Goal: Task Accomplishment & Management: Complete application form

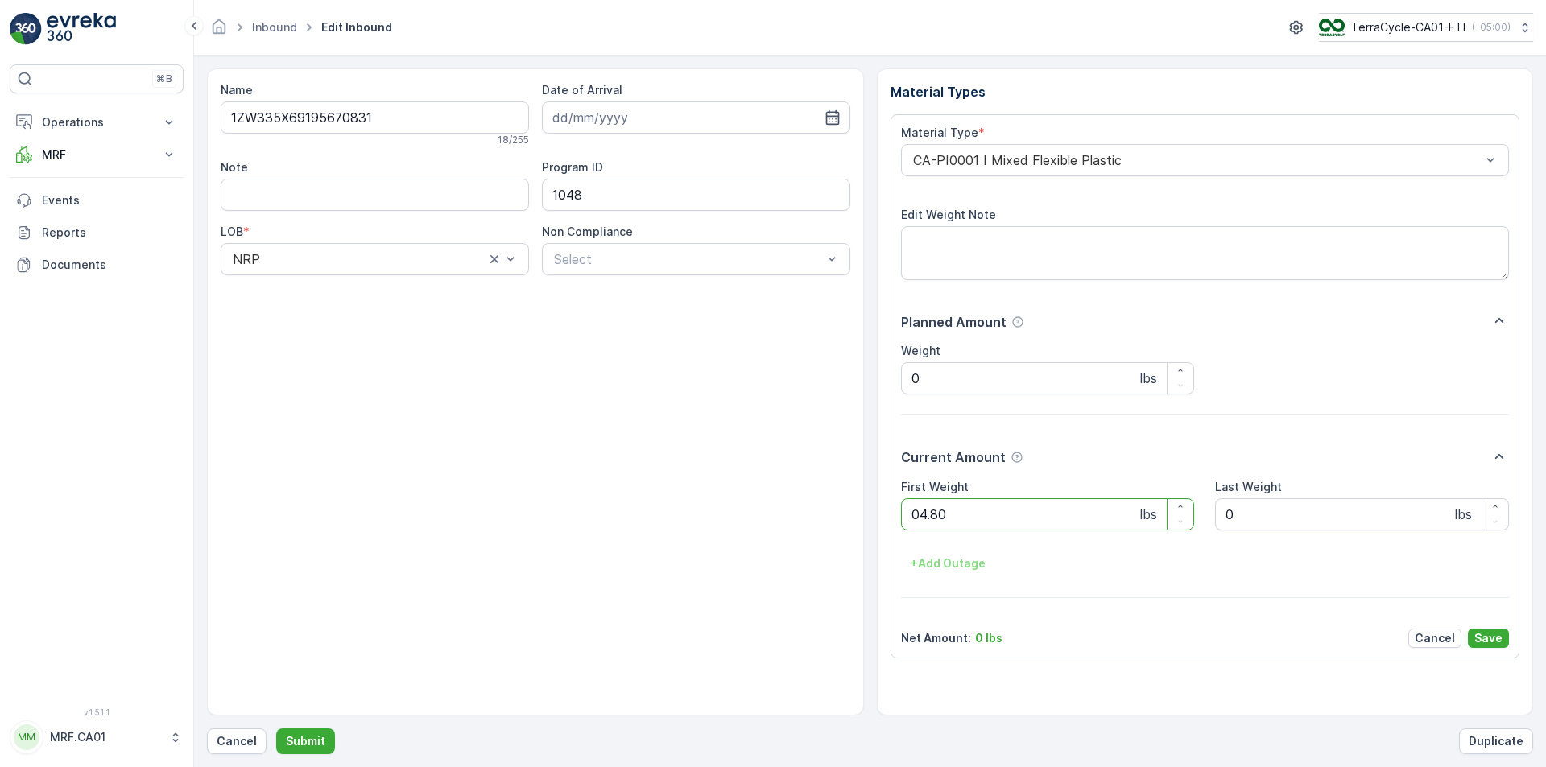
click at [276, 729] on button "Submit" at bounding box center [305, 742] width 59 height 26
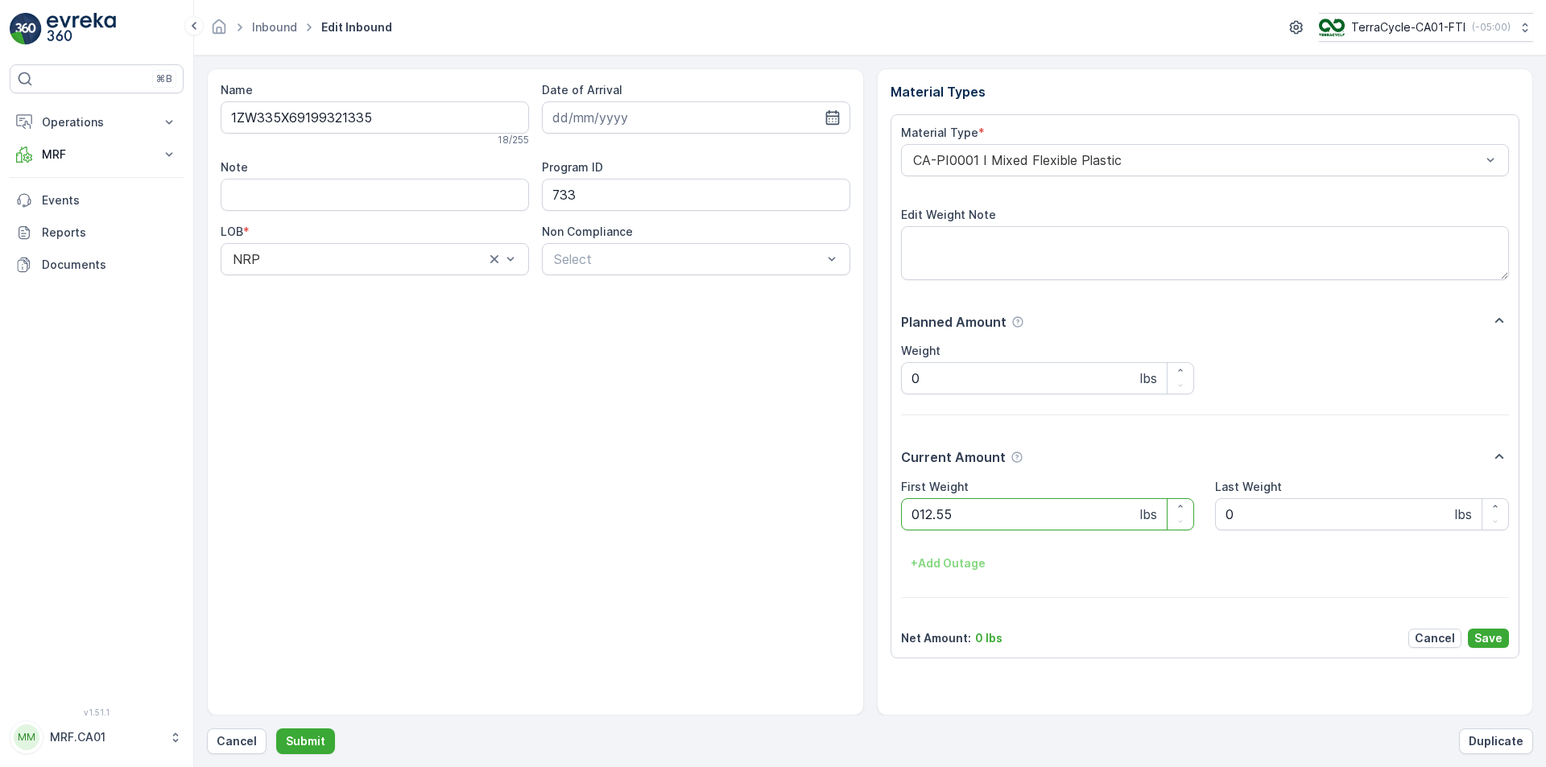
click at [276, 729] on button "Submit" at bounding box center [305, 742] width 59 height 26
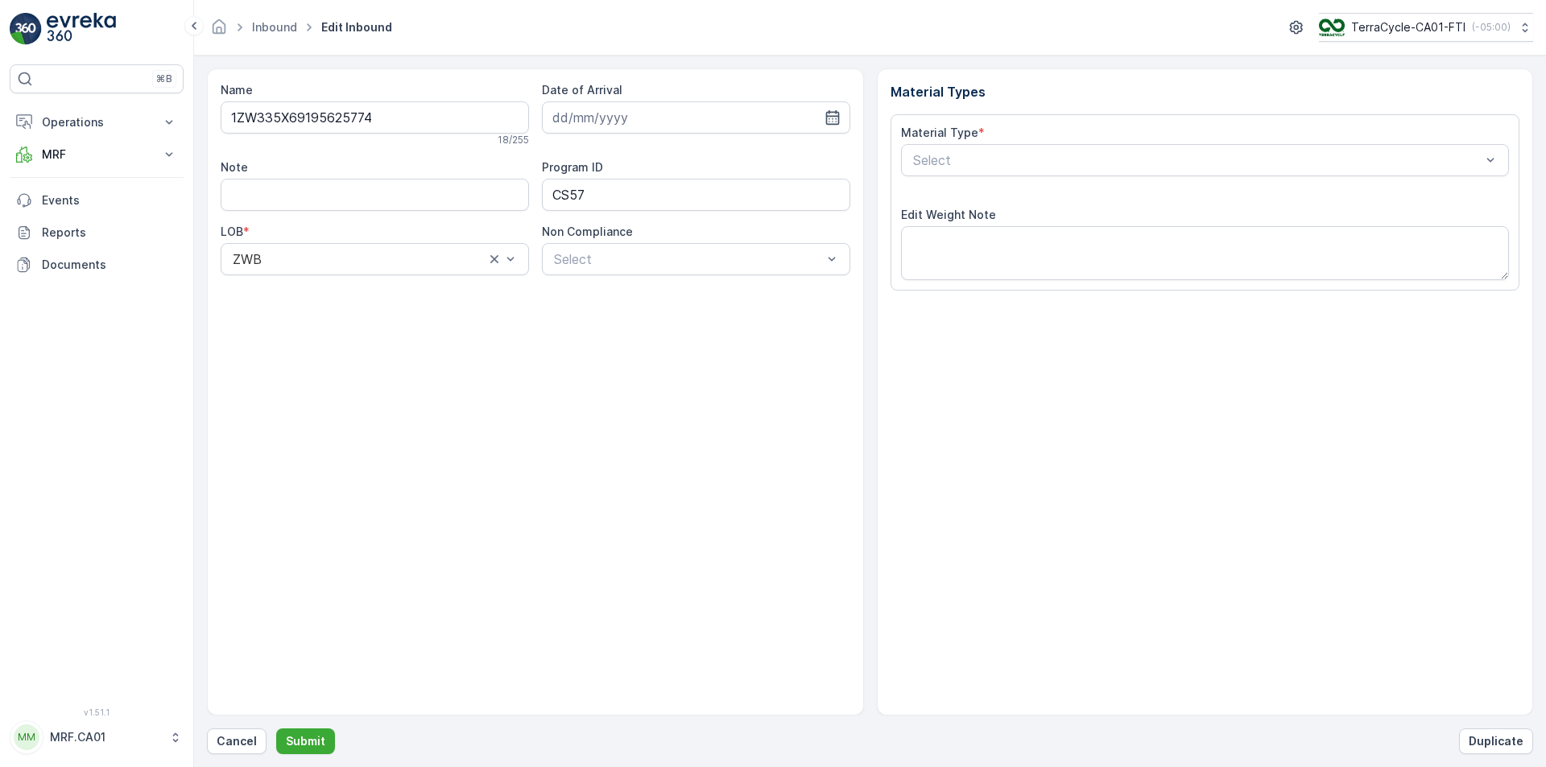
type input "[DATE]"
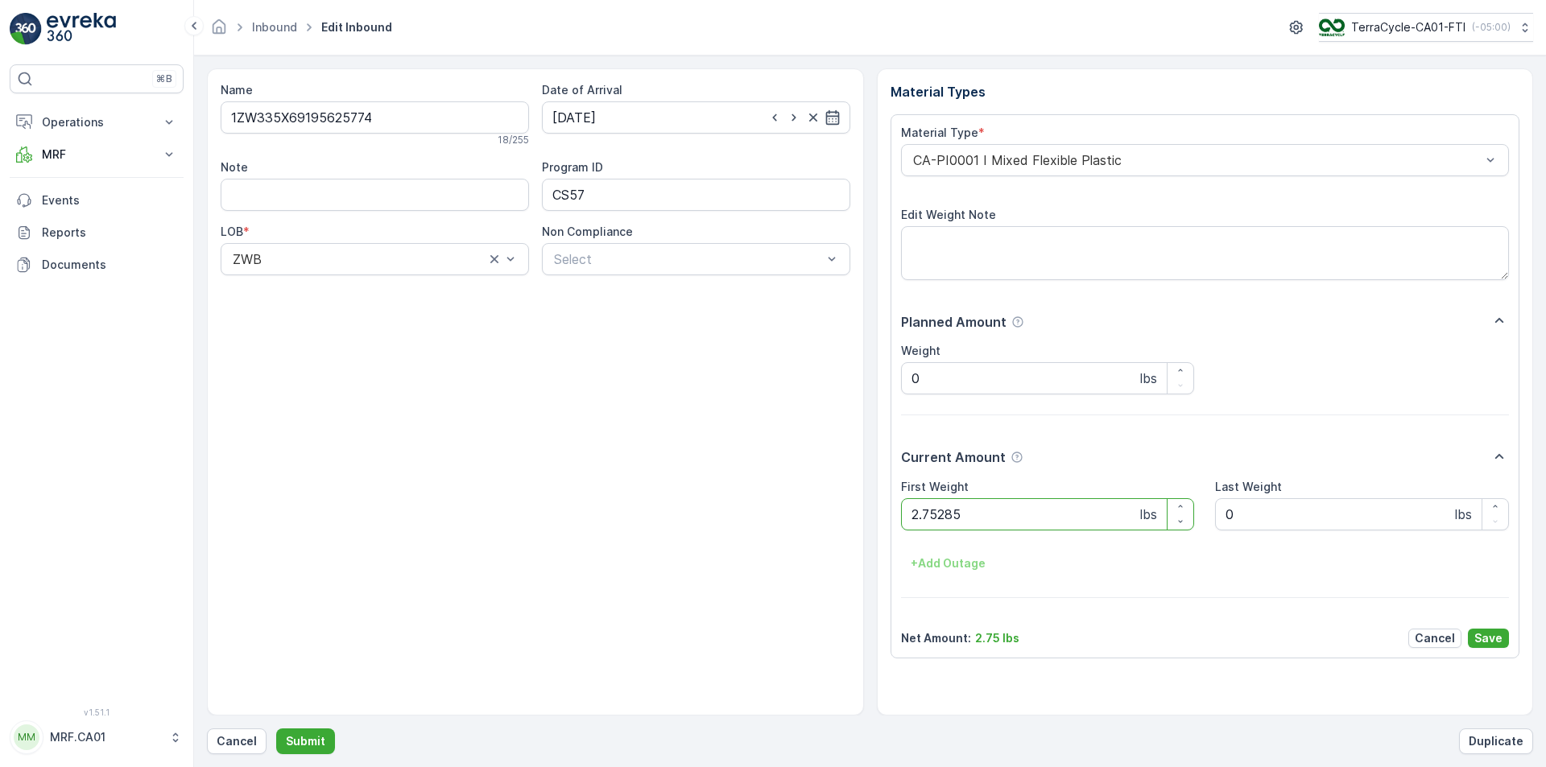
click at [276, 729] on button "Submit" at bounding box center [305, 742] width 59 height 26
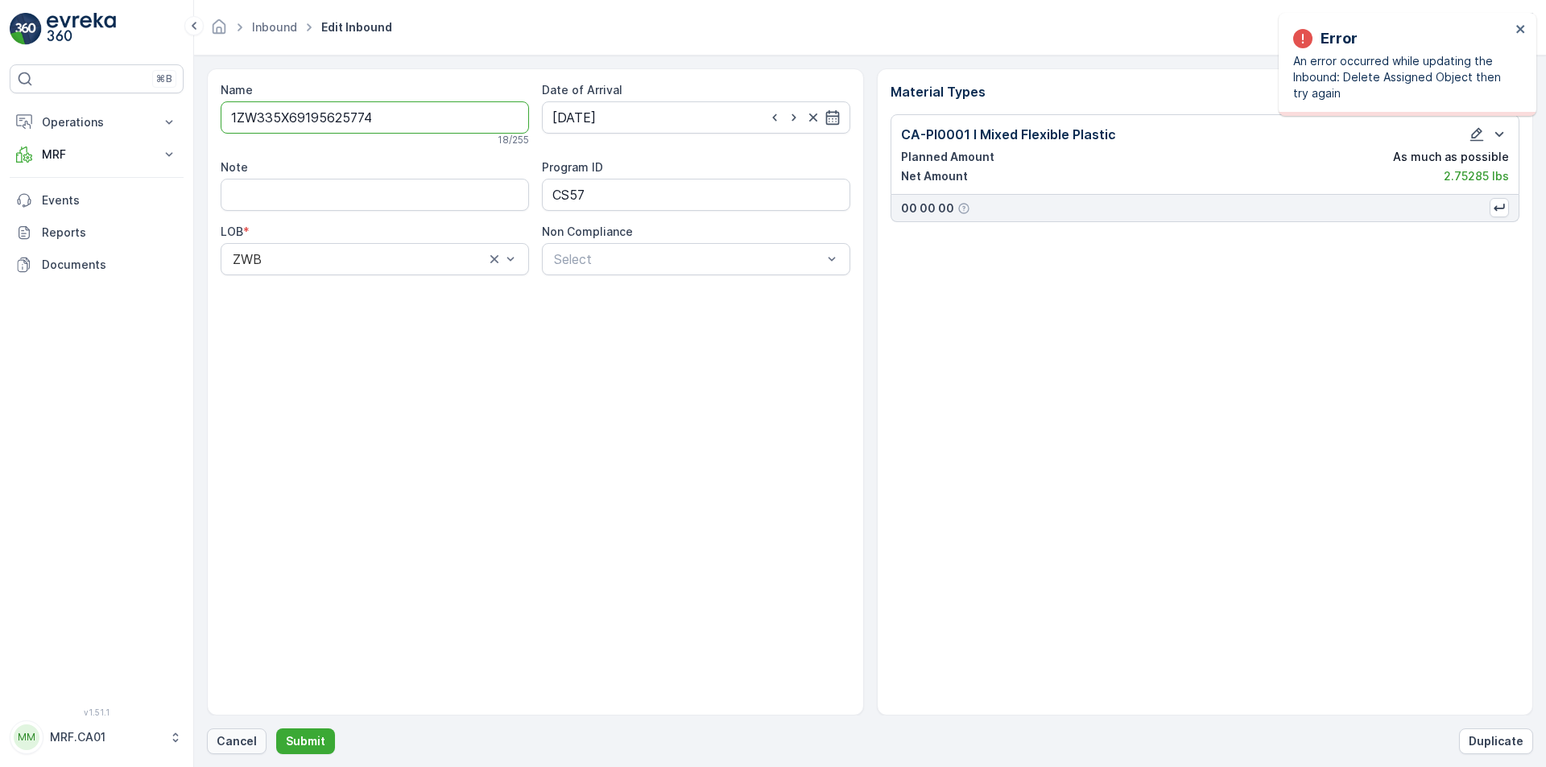
click at [235, 750] on button "Cancel" at bounding box center [237, 742] width 60 height 26
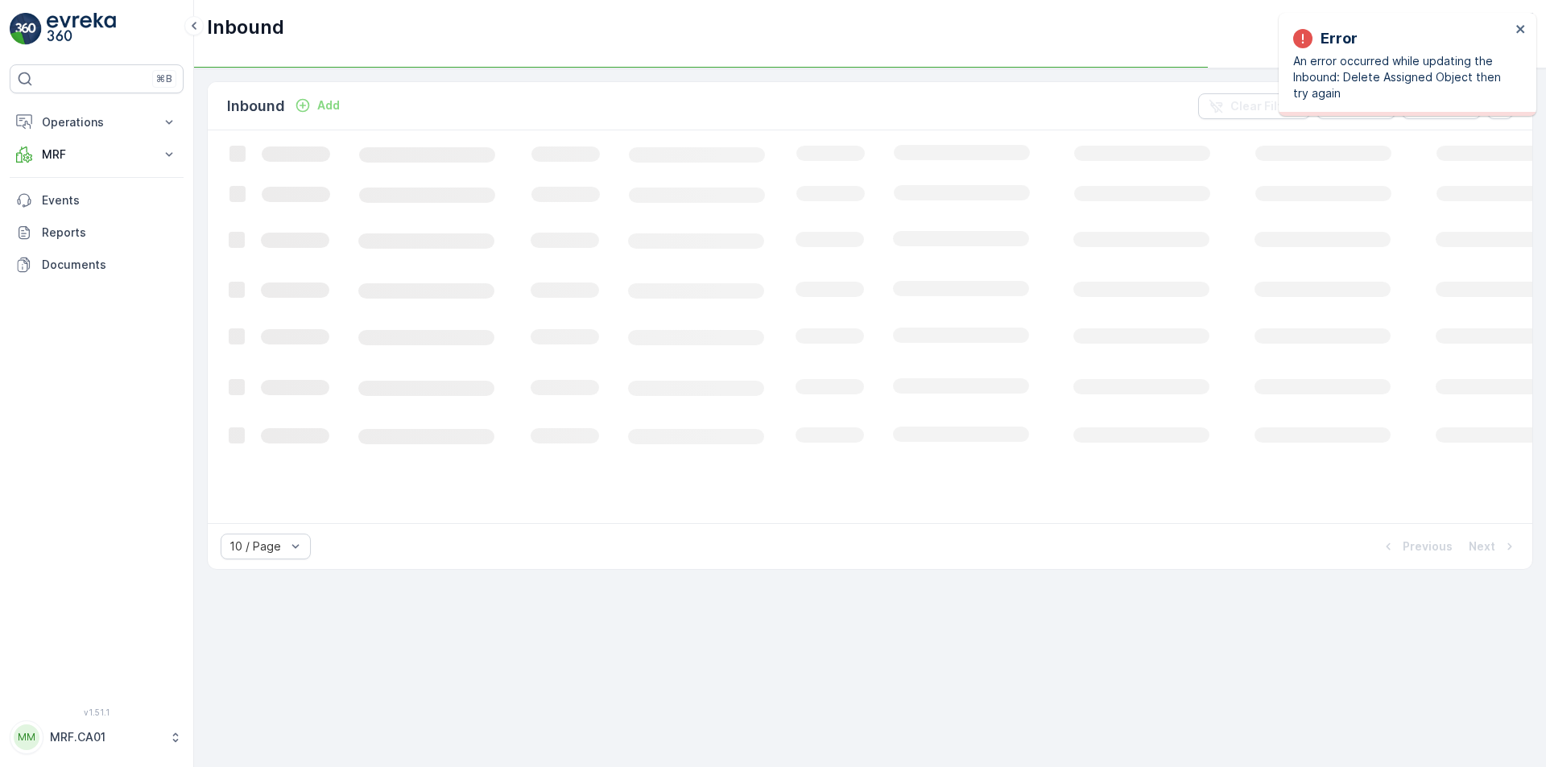
click at [338, 105] on p "Add" at bounding box center [328, 105] width 23 height 16
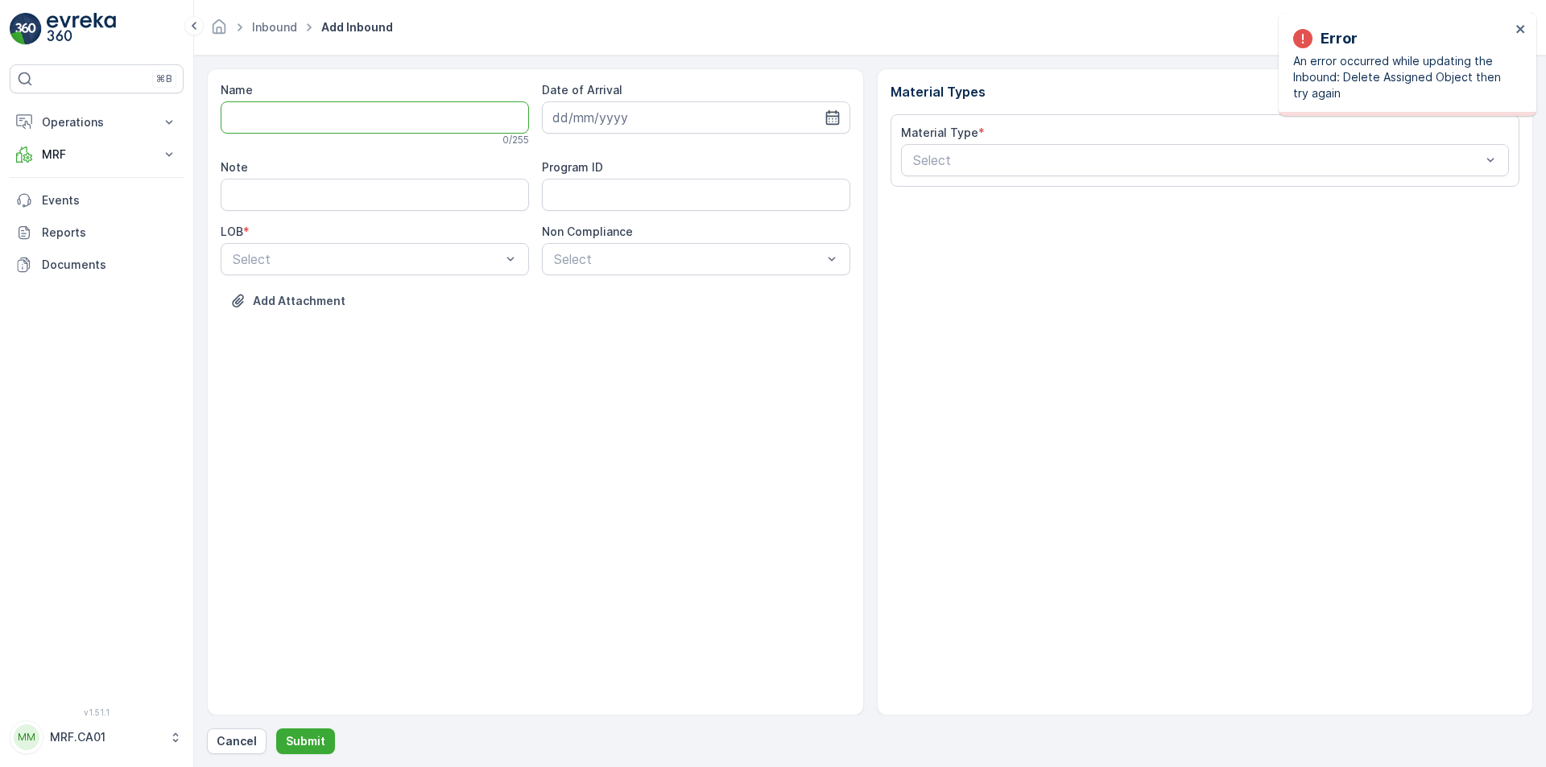
click at [395, 124] on input "Name" at bounding box center [375, 117] width 308 height 32
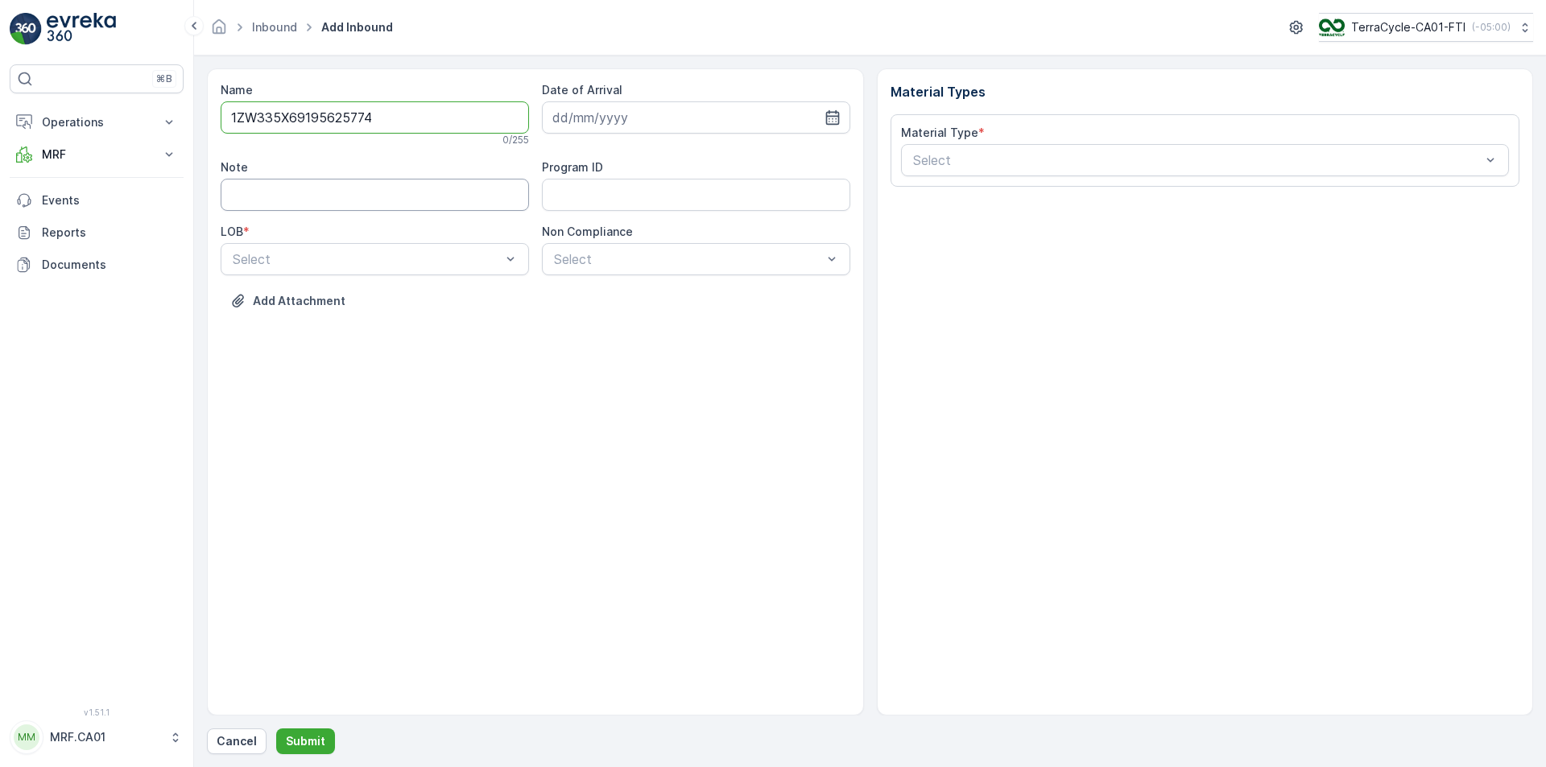
click at [276, 729] on button "Submit" at bounding box center [305, 742] width 59 height 26
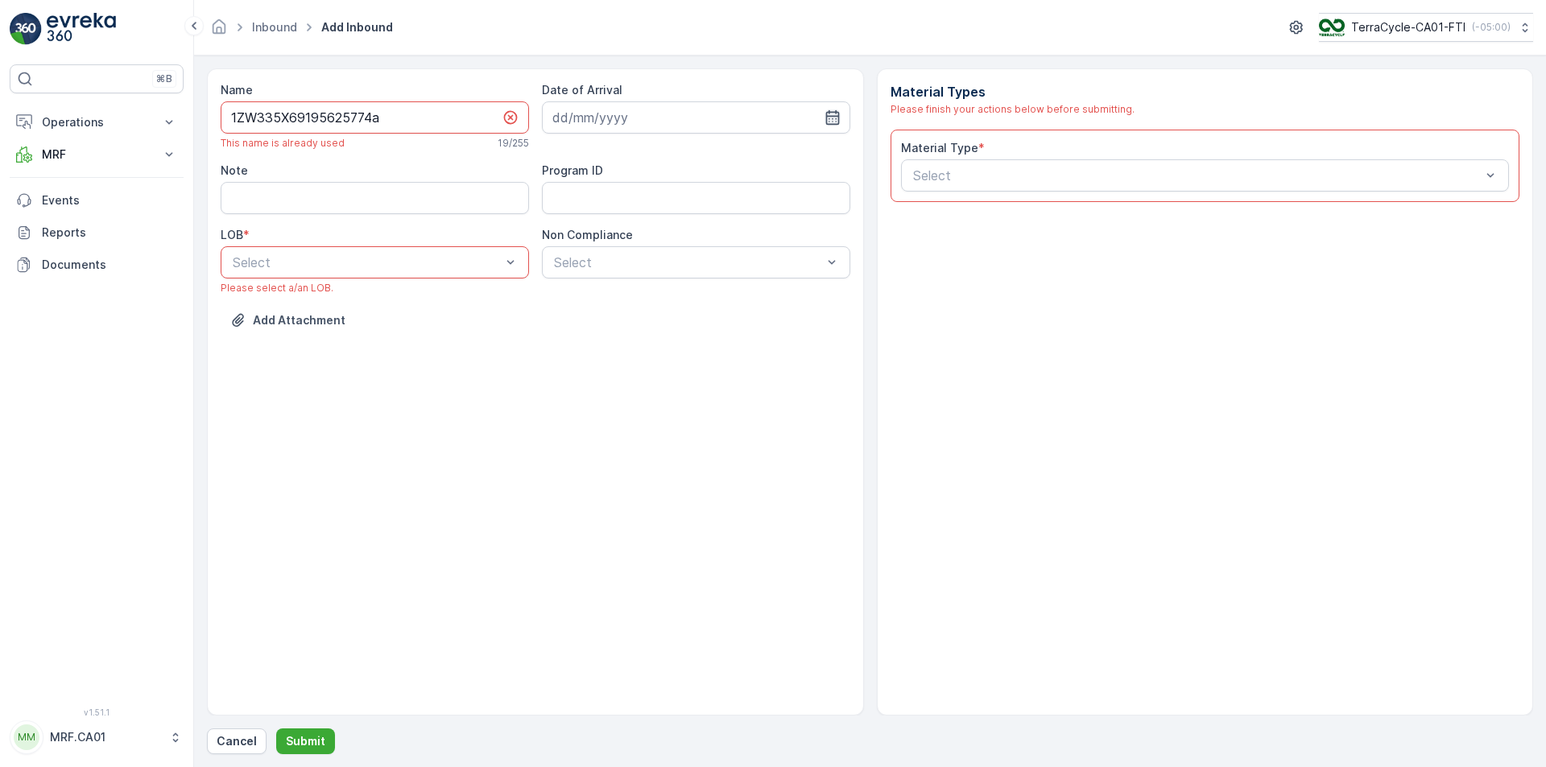
type input "1ZW335X69195625774a"
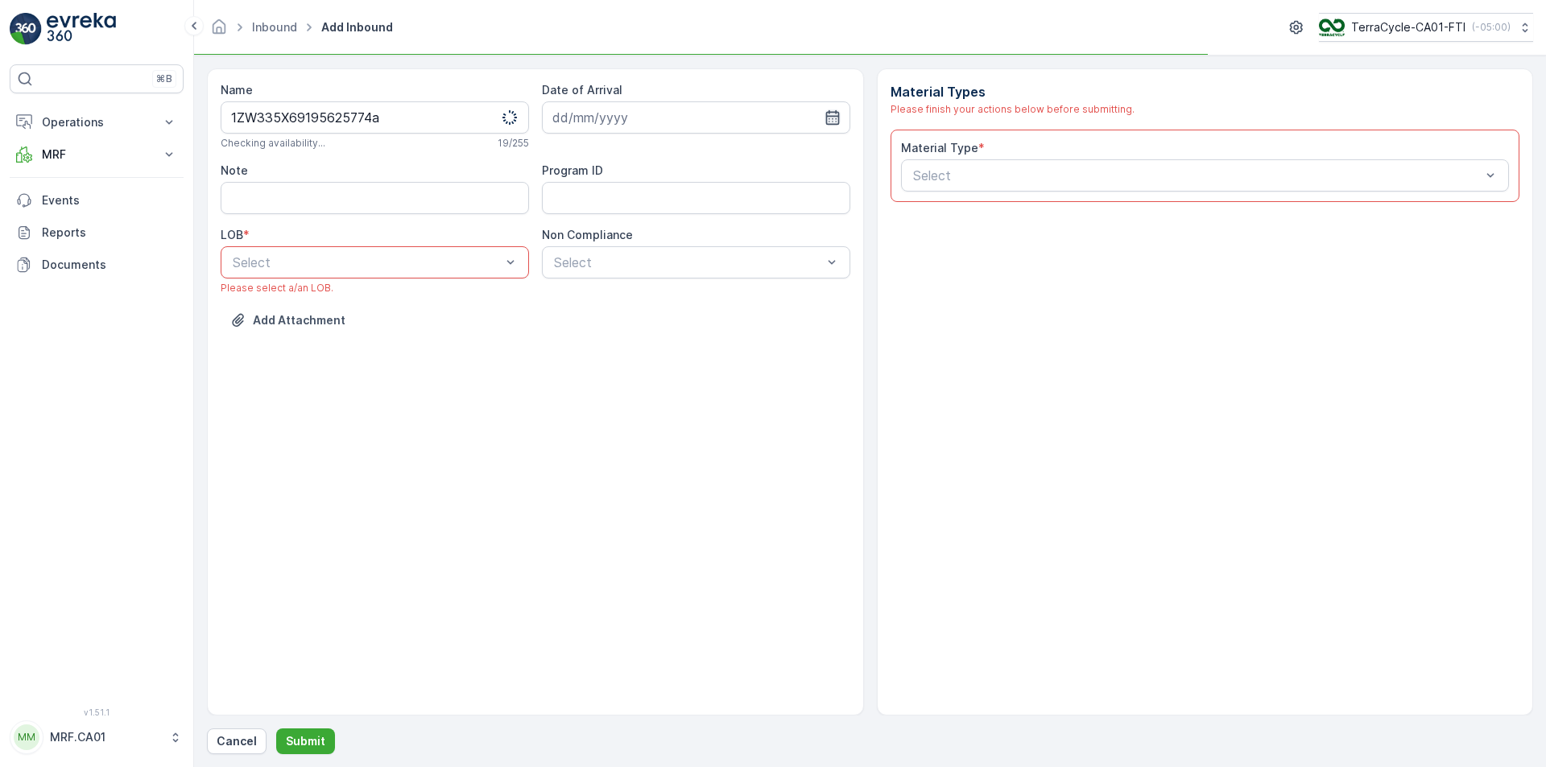
click at [829, 115] on icon "button" at bounding box center [832, 118] width 16 height 16
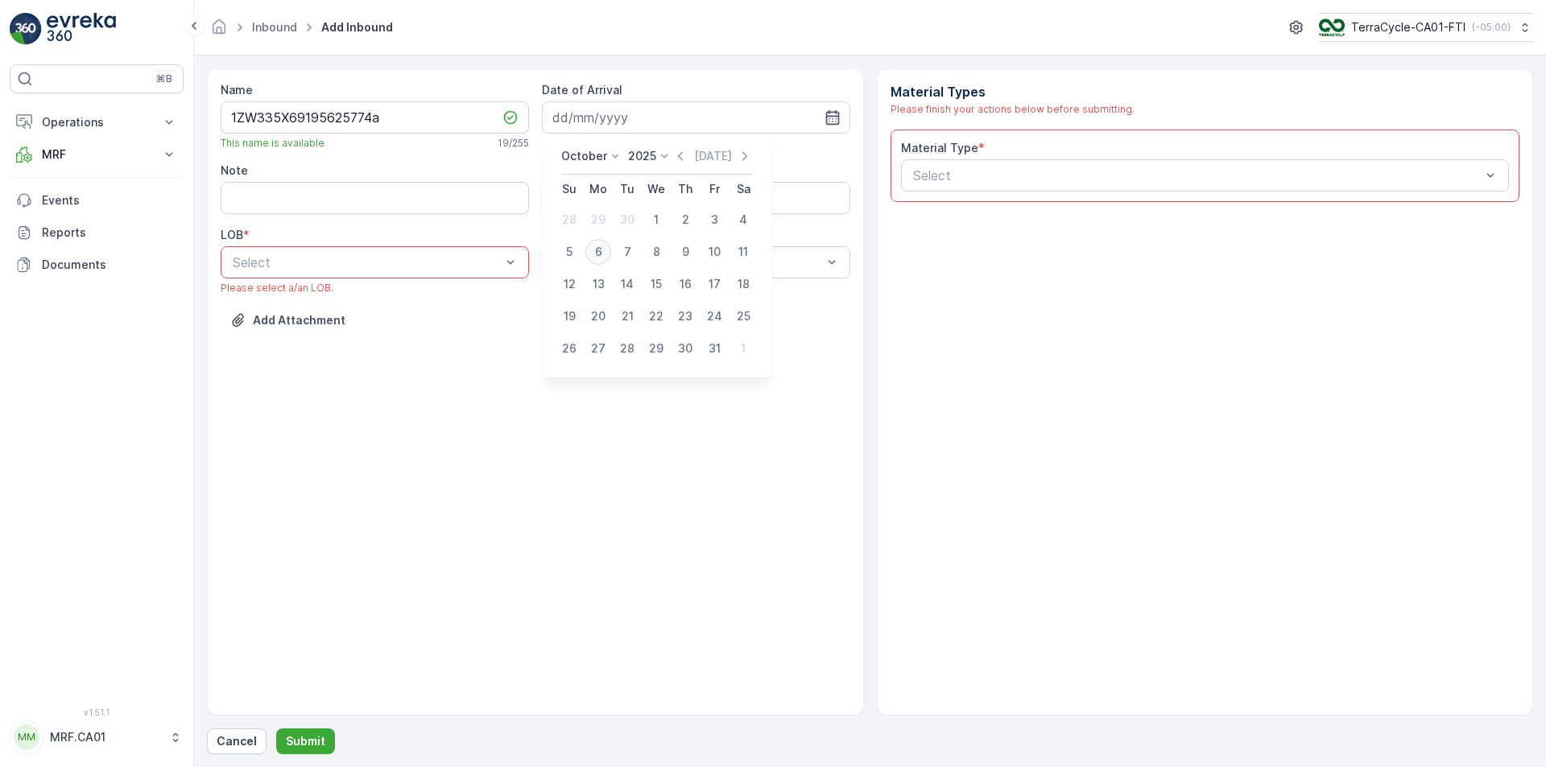
click at [601, 250] on div "6" at bounding box center [598, 252] width 26 height 26
type input "[DATE]"
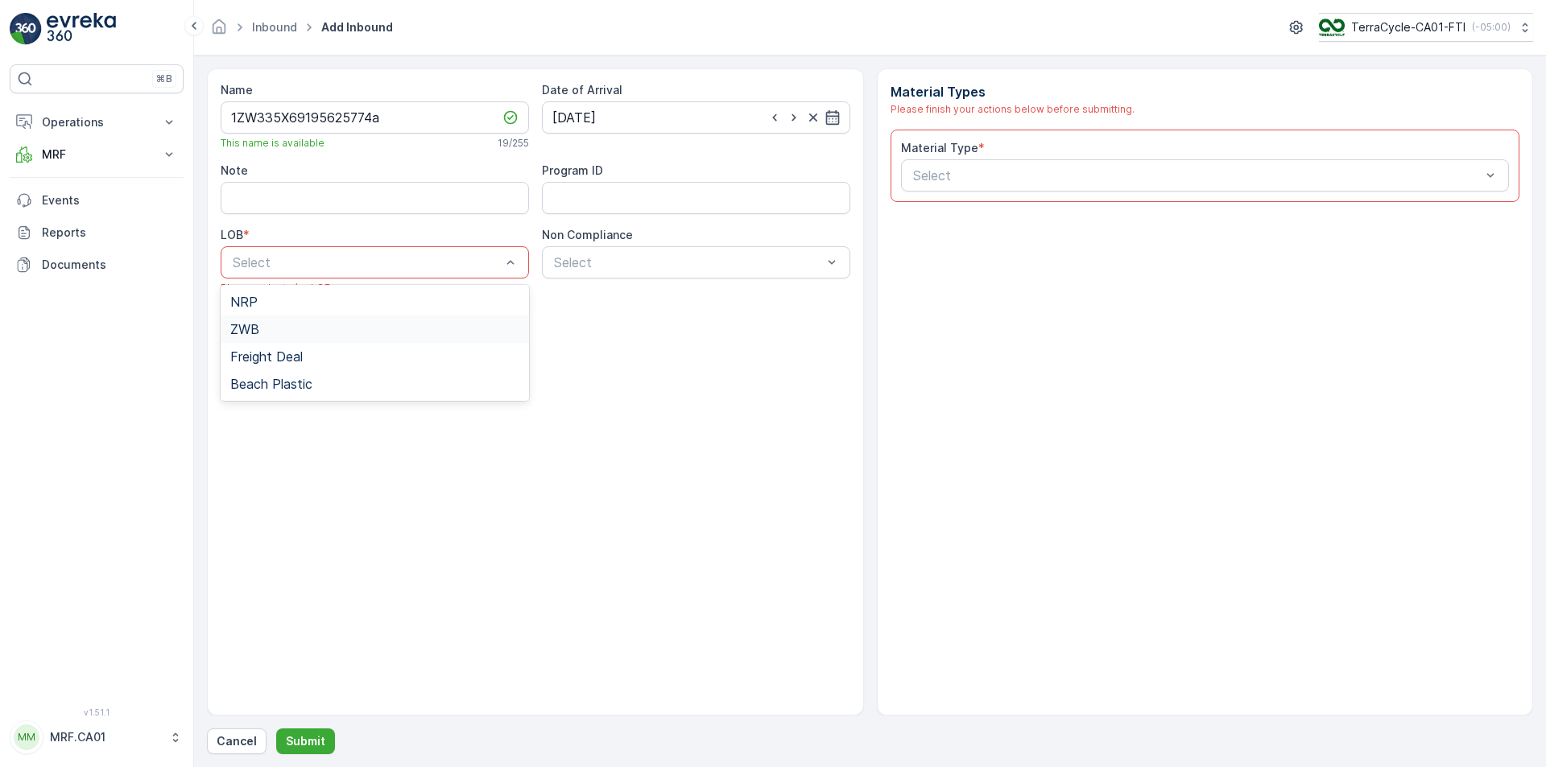
click at [450, 331] on div "ZWB" at bounding box center [374, 329] width 289 height 14
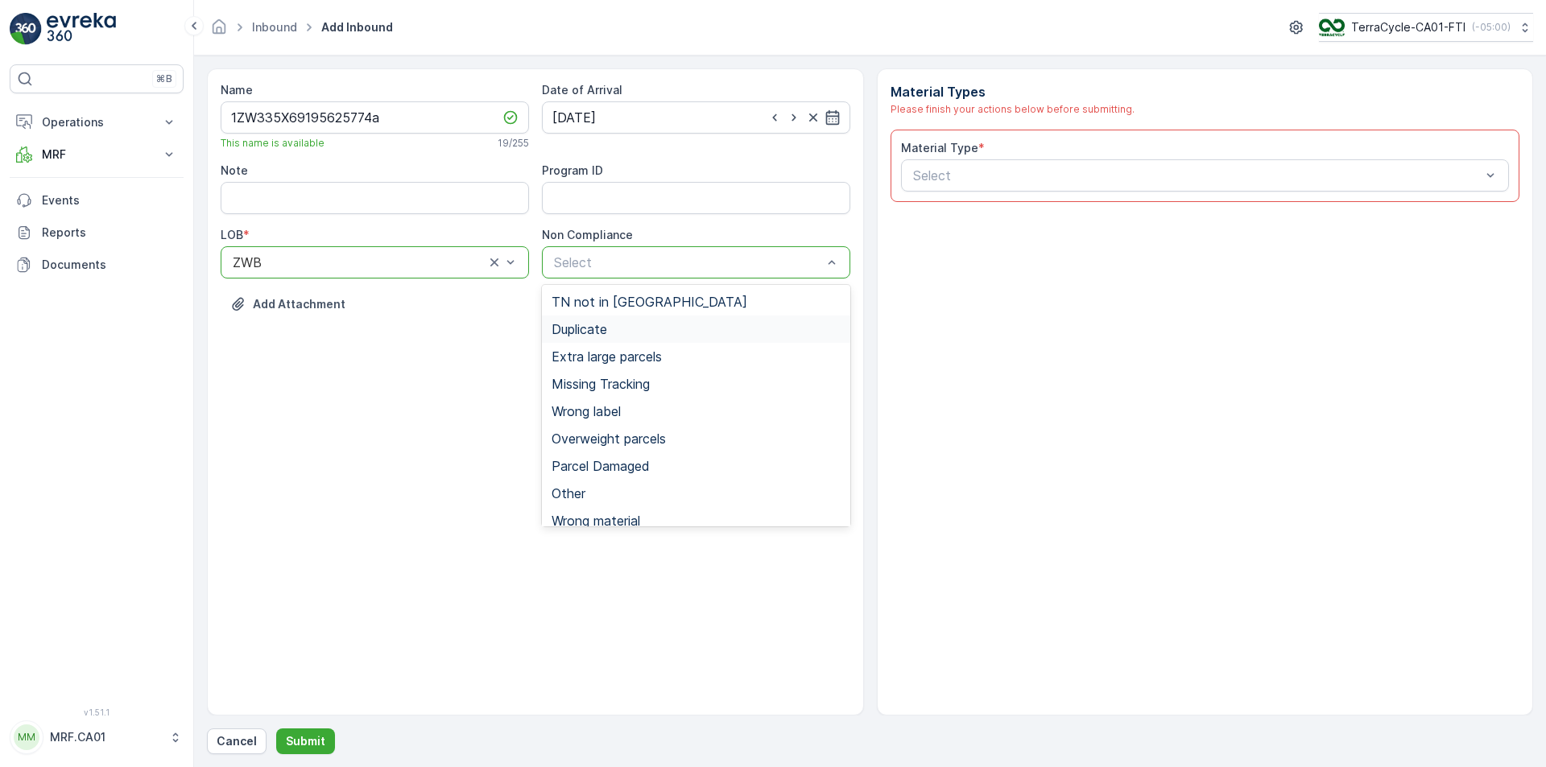
click at [626, 320] on div "Duplicate" at bounding box center [696, 329] width 308 height 27
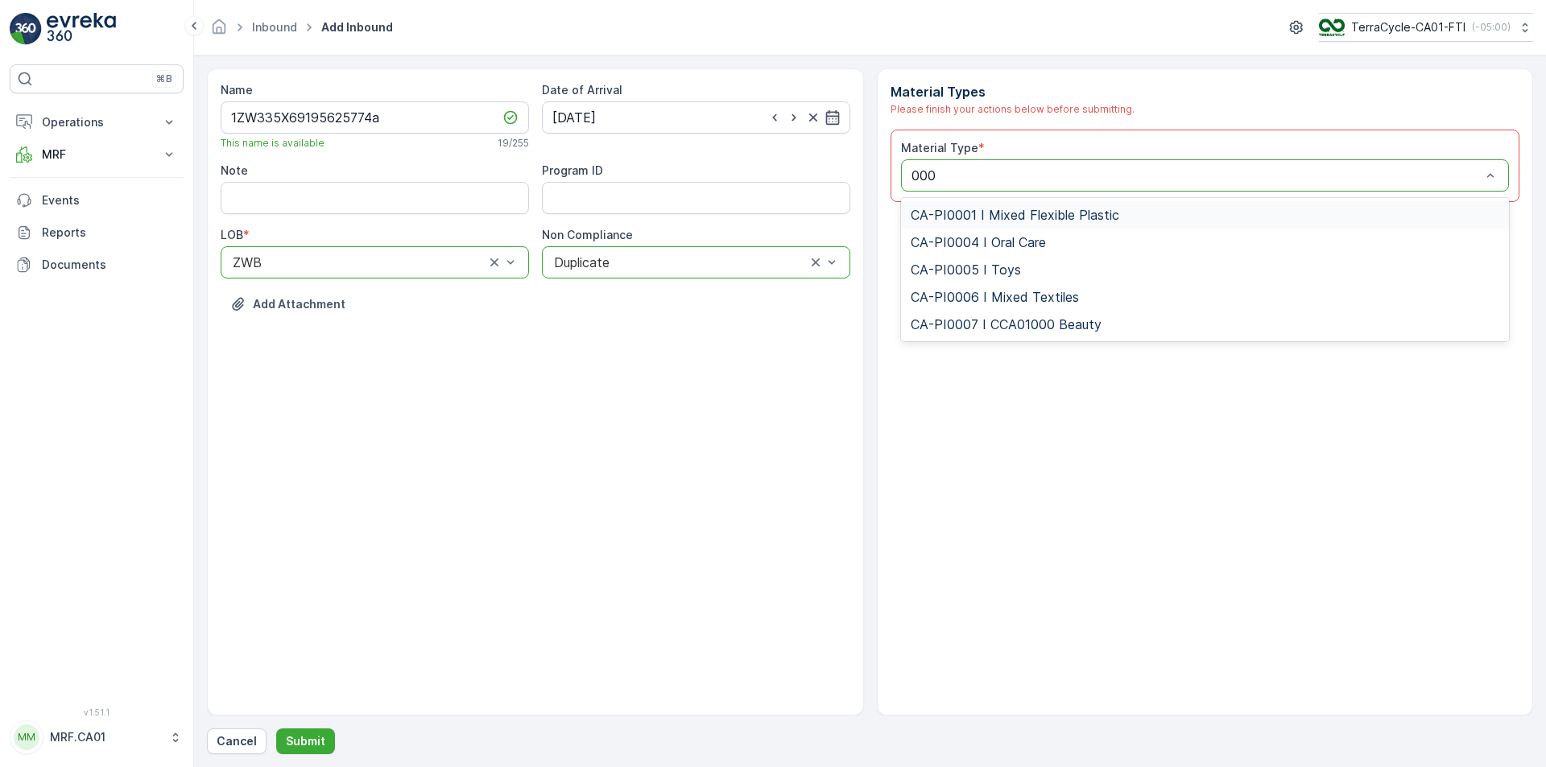
type input "0001"
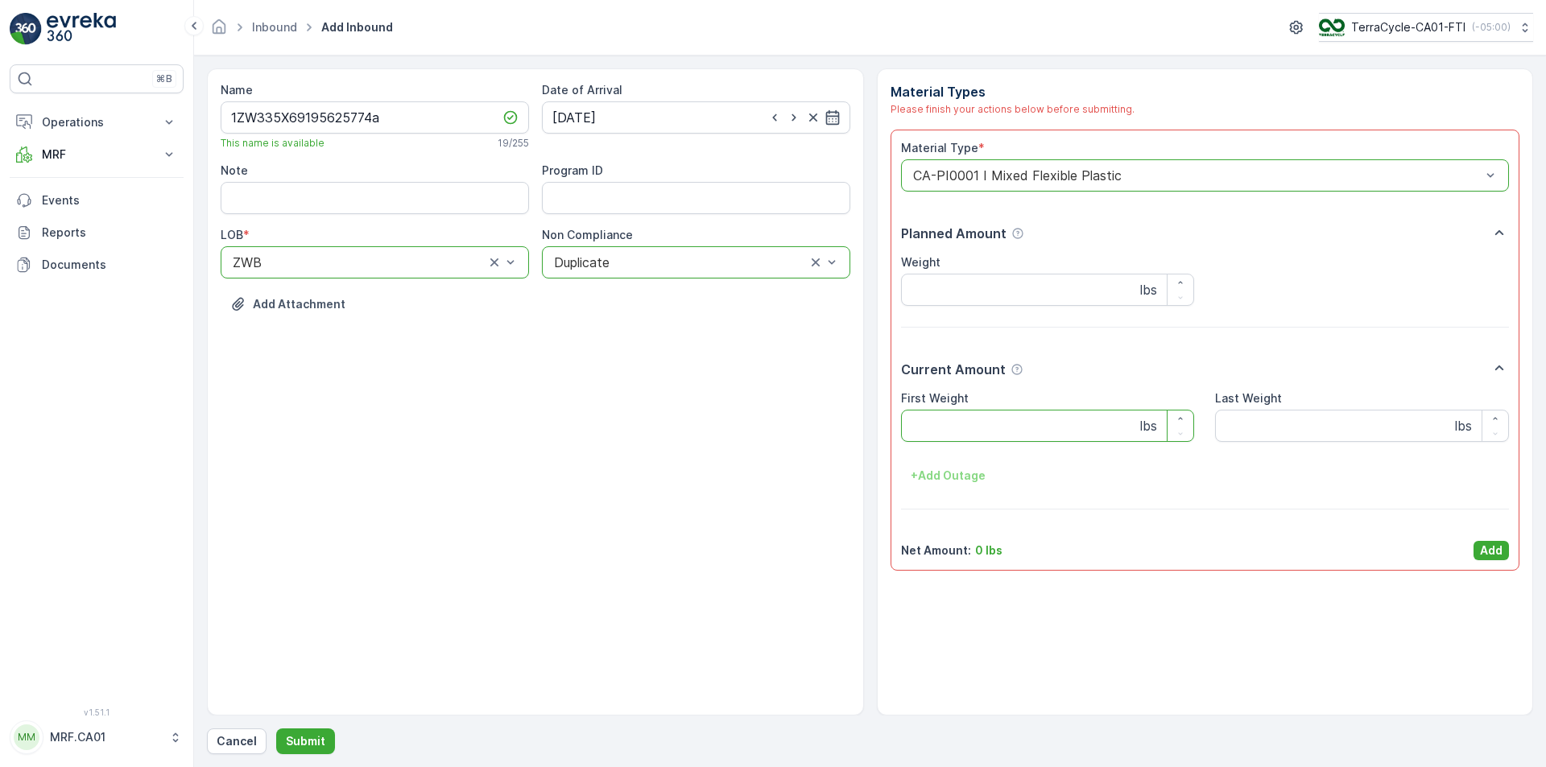
click at [1006, 425] on Weight "First Weight" at bounding box center [1048, 426] width 294 height 32
type Weight "3"
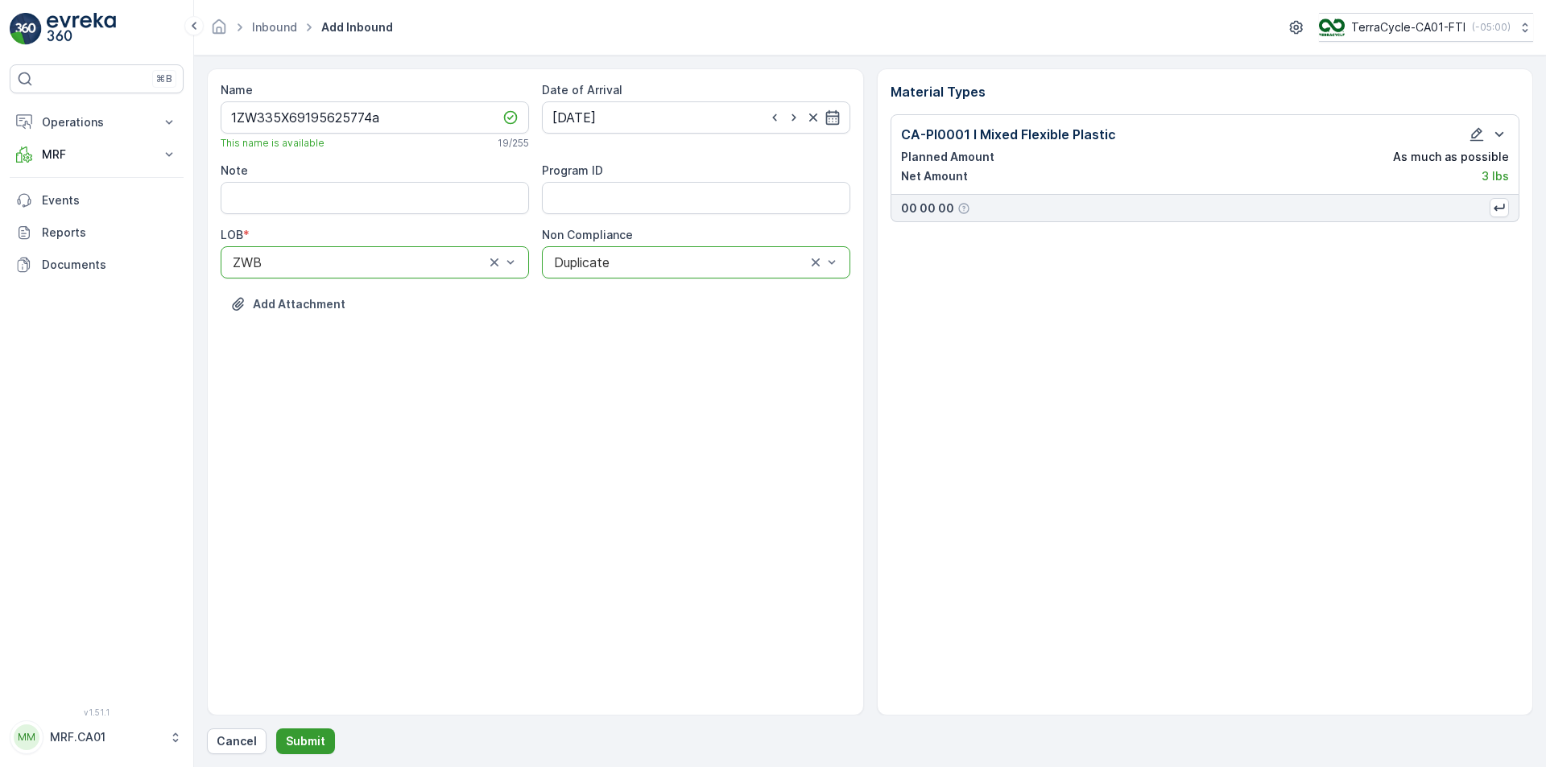
click at [288, 743] on p "Submit" at bounding box center [305, 741] width 39 height 16
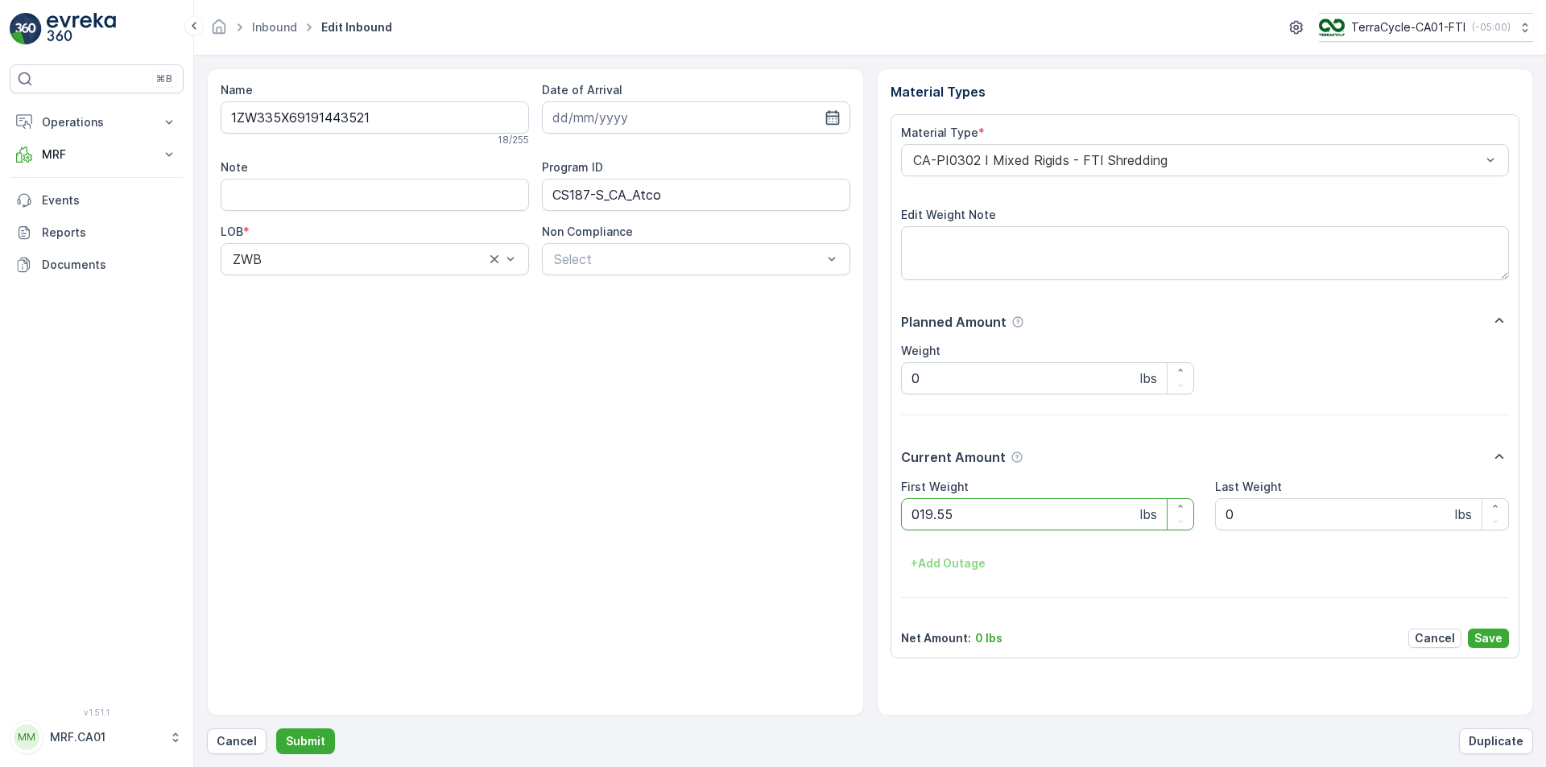
click at [276, 729] on button "Submit" at bounding box center [305, 742] width 59 height 26
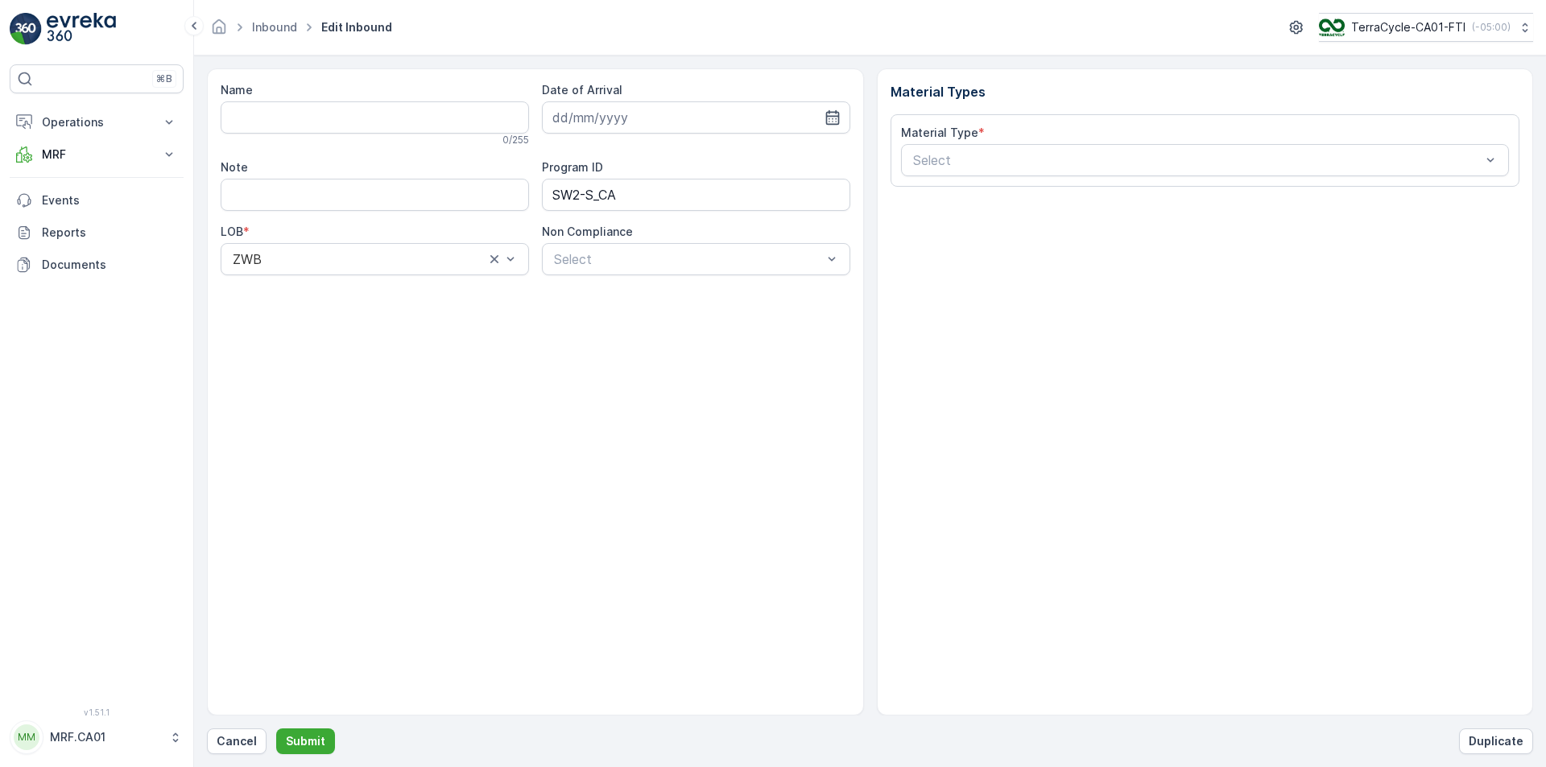
type input "1ZW335X69194715142"
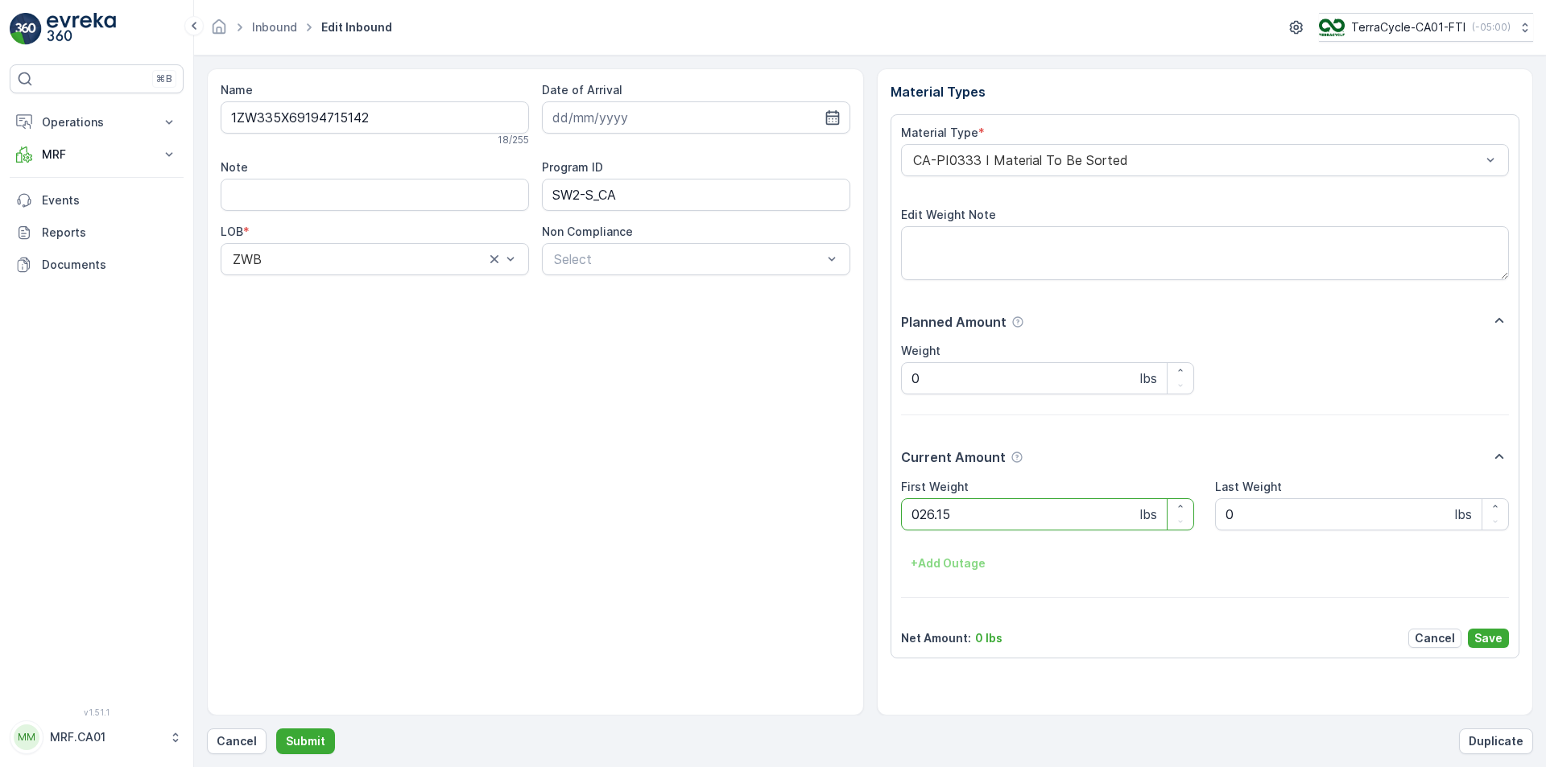
click at [276, 729] on button "Submit" at bounding box center [305, 742] width 59 height 26
type Weight "032"
click at [276, 729] on button "Submit" at bounding box center [305, 742] width 59 height 26
type Weight "039"
click at [276, 729] on button "Submit" at bounding box center [305, 742] width 59 height 26
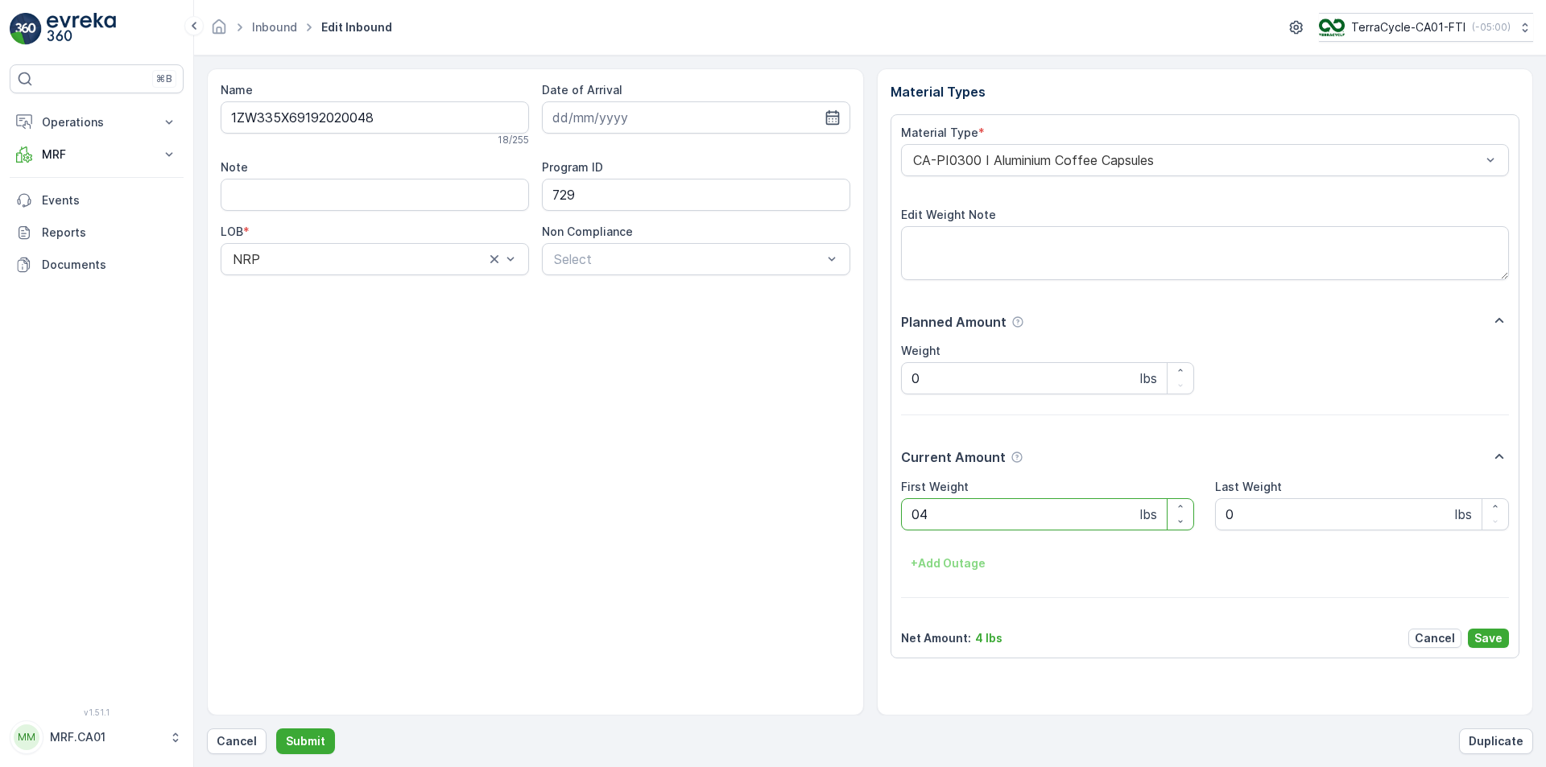
type Weight "044"
click at [276, 729] on button "Submit" at bounding box center [305, 742] width 59 height 26
type Weight "032"
click at [276, 729] on button "Submit" at bounding box center [305, 742] width 59 height 26
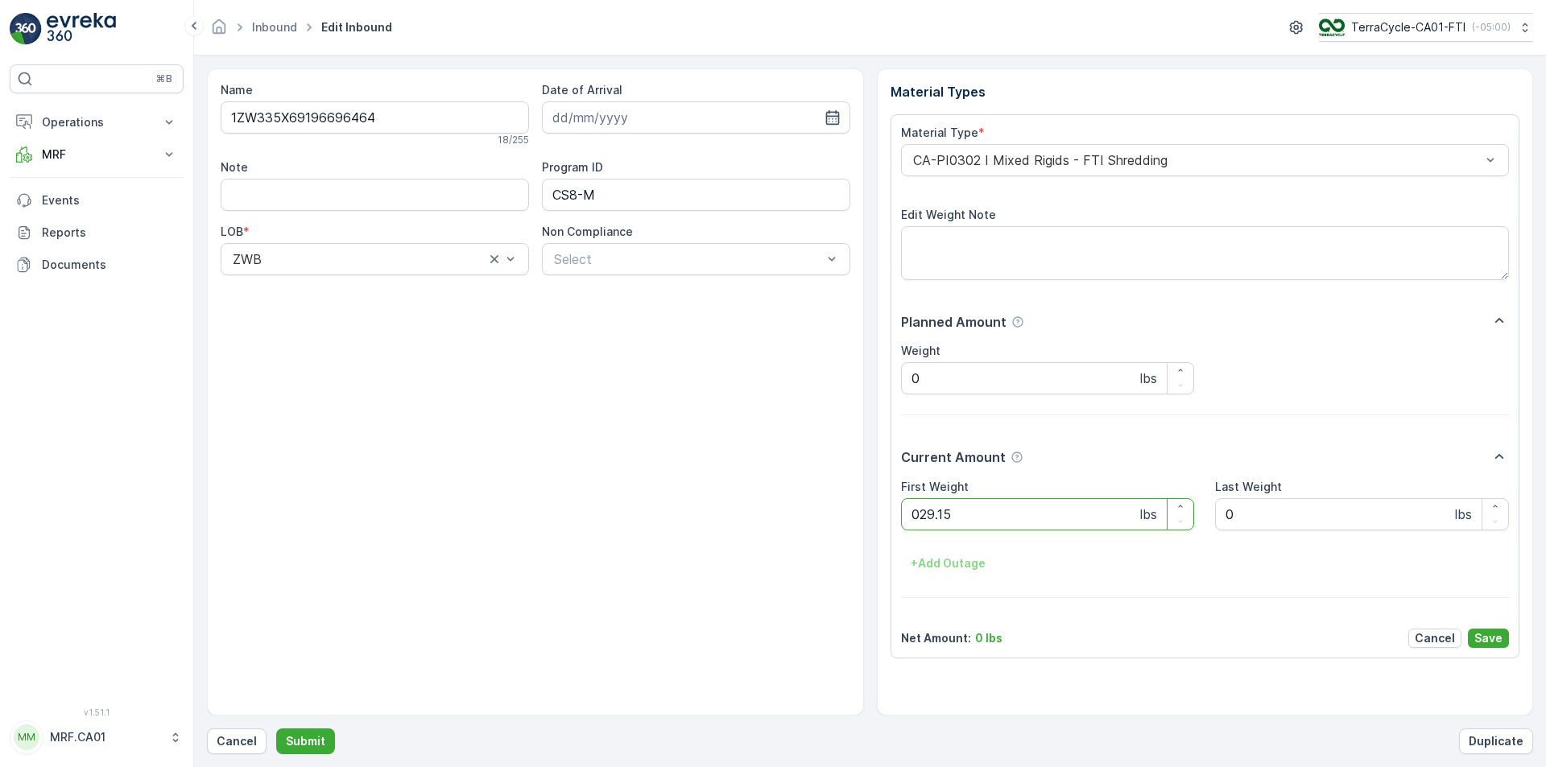
click at [276, 729] on button "Submit" at bounding box center [305, 742] width 59 height 26
type Weight "025"
click at [276, 729] on button "Submit" at bounding box center [305, 742] width 59 height 26
type Weight "052"
click at [276, 729] on button "Submit" at bounding box center [305, 742] width 59 height 26
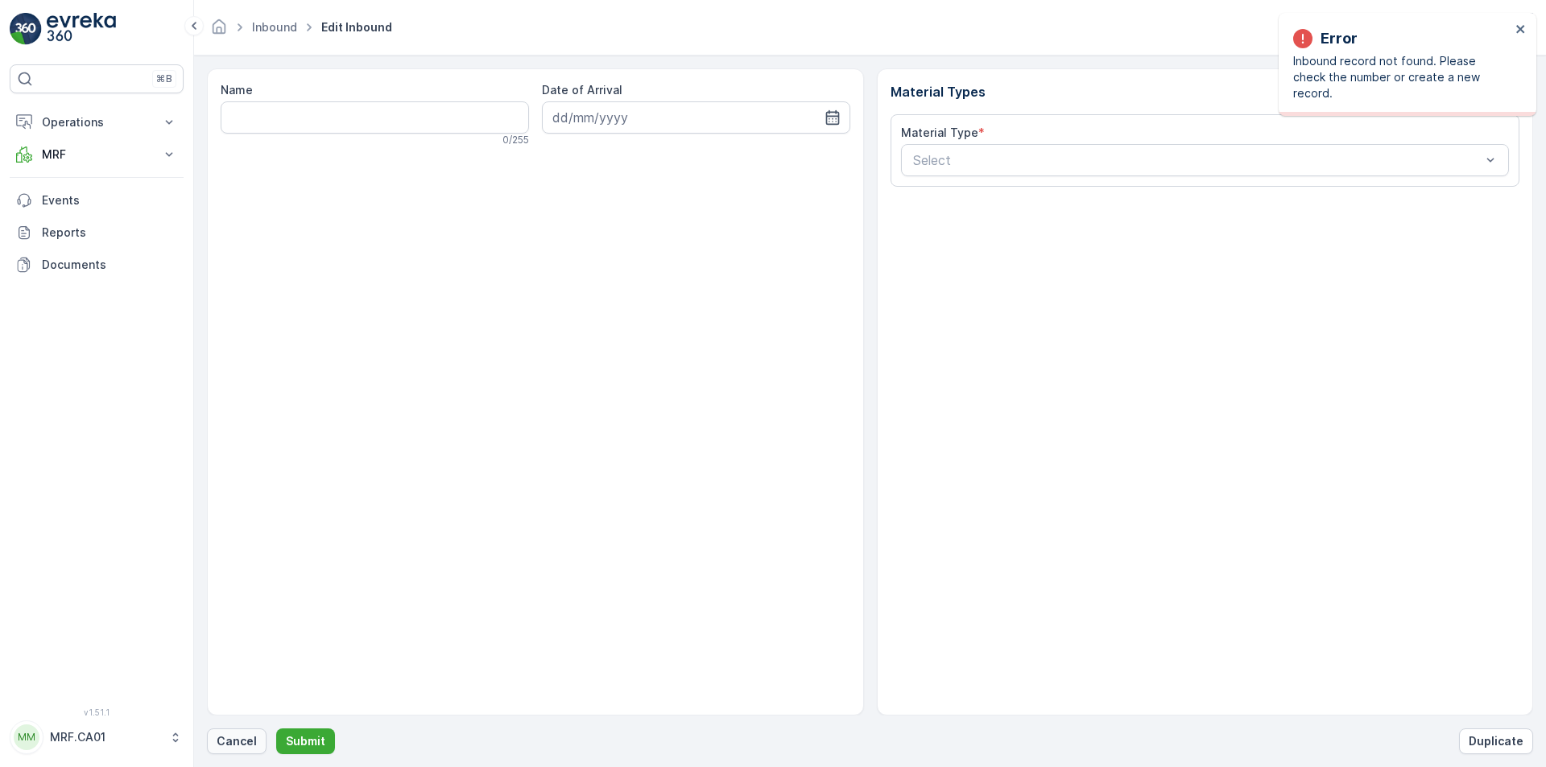
click at [250, 735] on p "Cancel" at bounding box center [237, 741] width 40 height 16
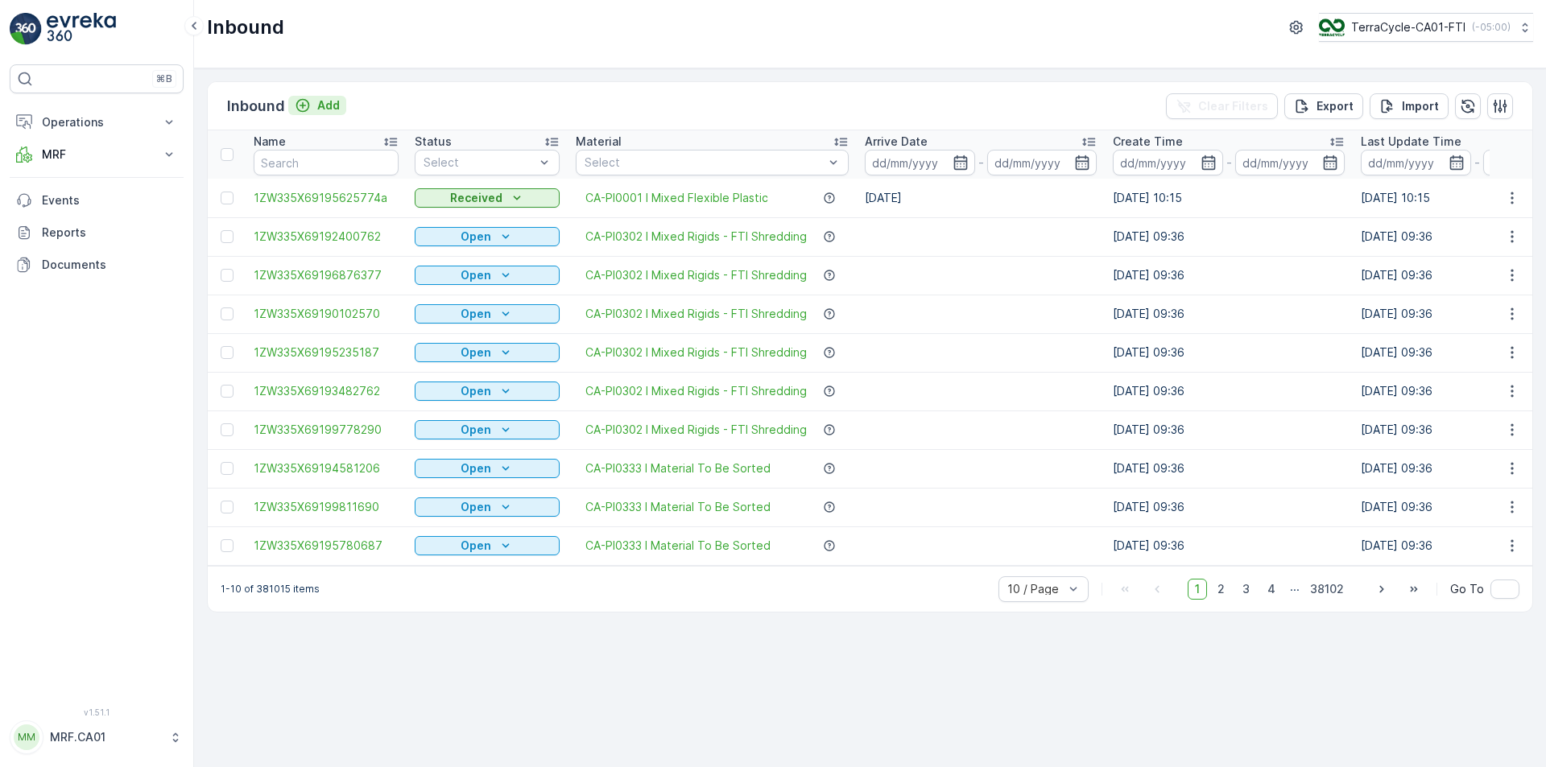
click at [338, 97] on button "Add" at bounding box center [317, 105] width 58 height 19
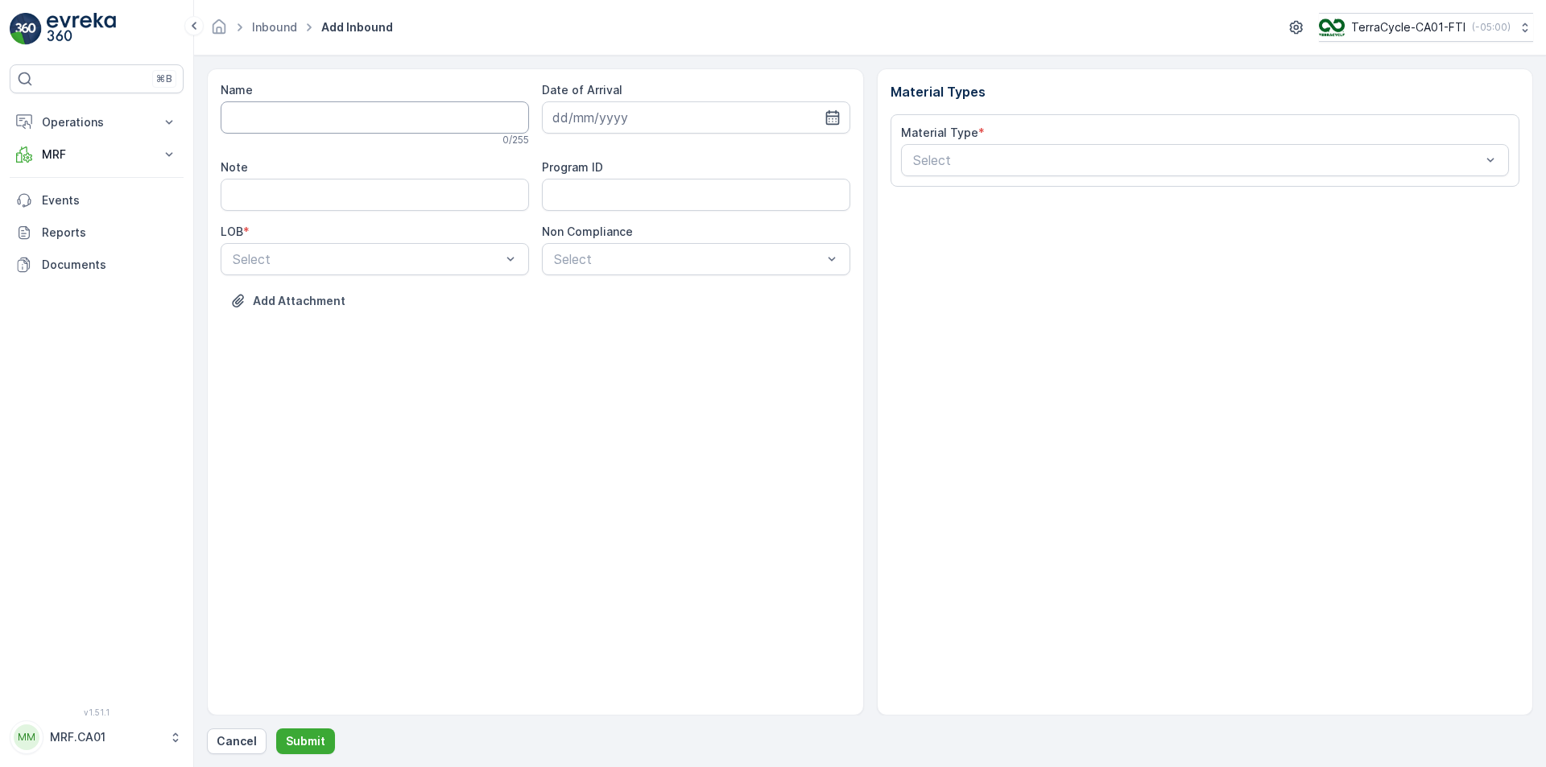
click at [404, 113] on input "Name" at bounding box center [375, 117] width 308 height 32
type input "1ZW335X69199134896"
click at [276, 729] on button "Submit" at bounding box center [305, 742] width 59 height 26
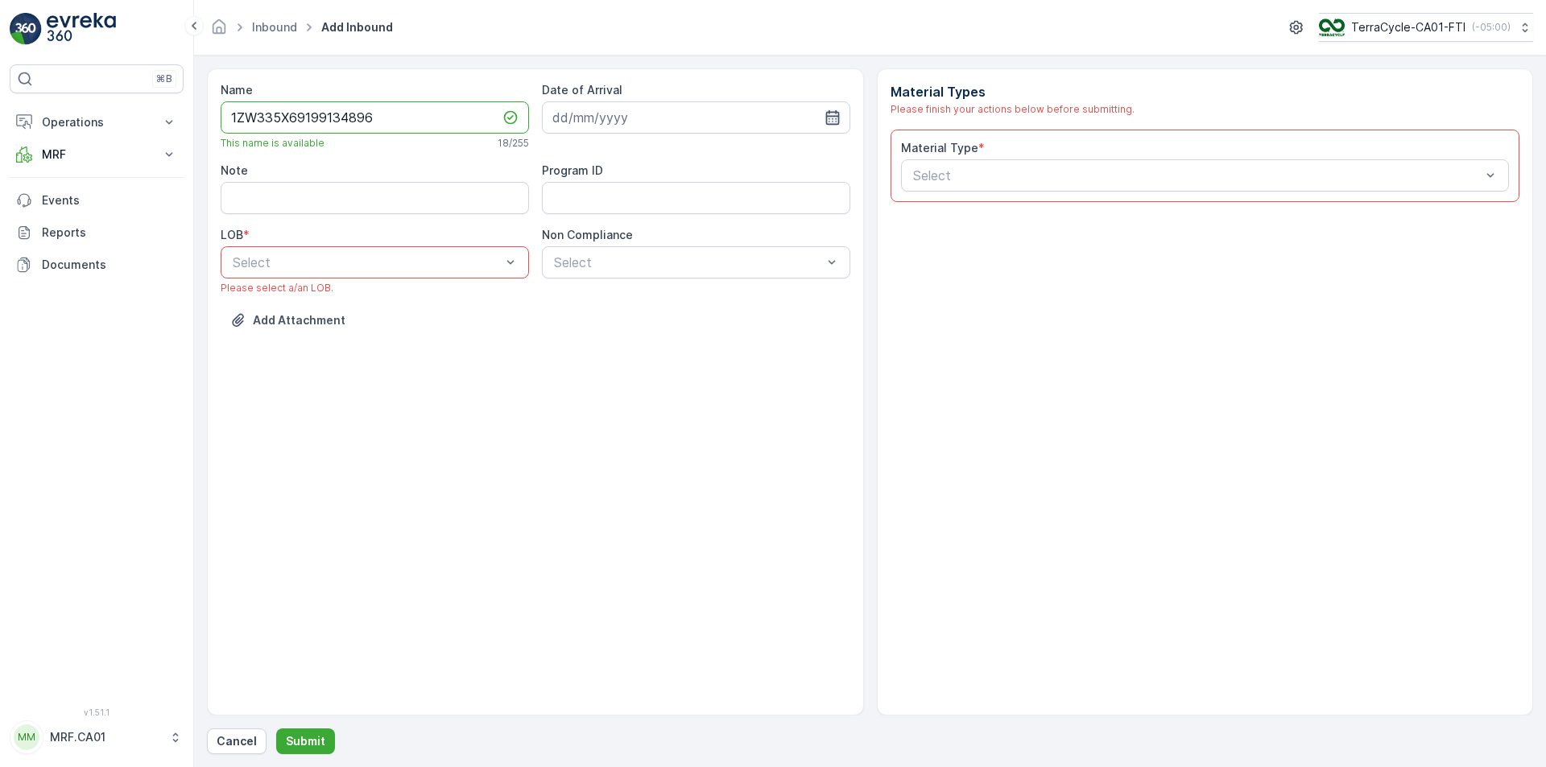
click at [825, 114] on icon "button" at bounding box center [832, 118] width 16 height 16
click at [601, 246] on div "6" at bounding box center [598, 252] width 26 height 26
type input "[DATE]"
click at [343, 333] on div "ZWB" at bounding box center [374, 329] width 289 height 14
click at [684, 246] on div "Non Compliance Select" at bounding box center [696, 253] width 308 height 52
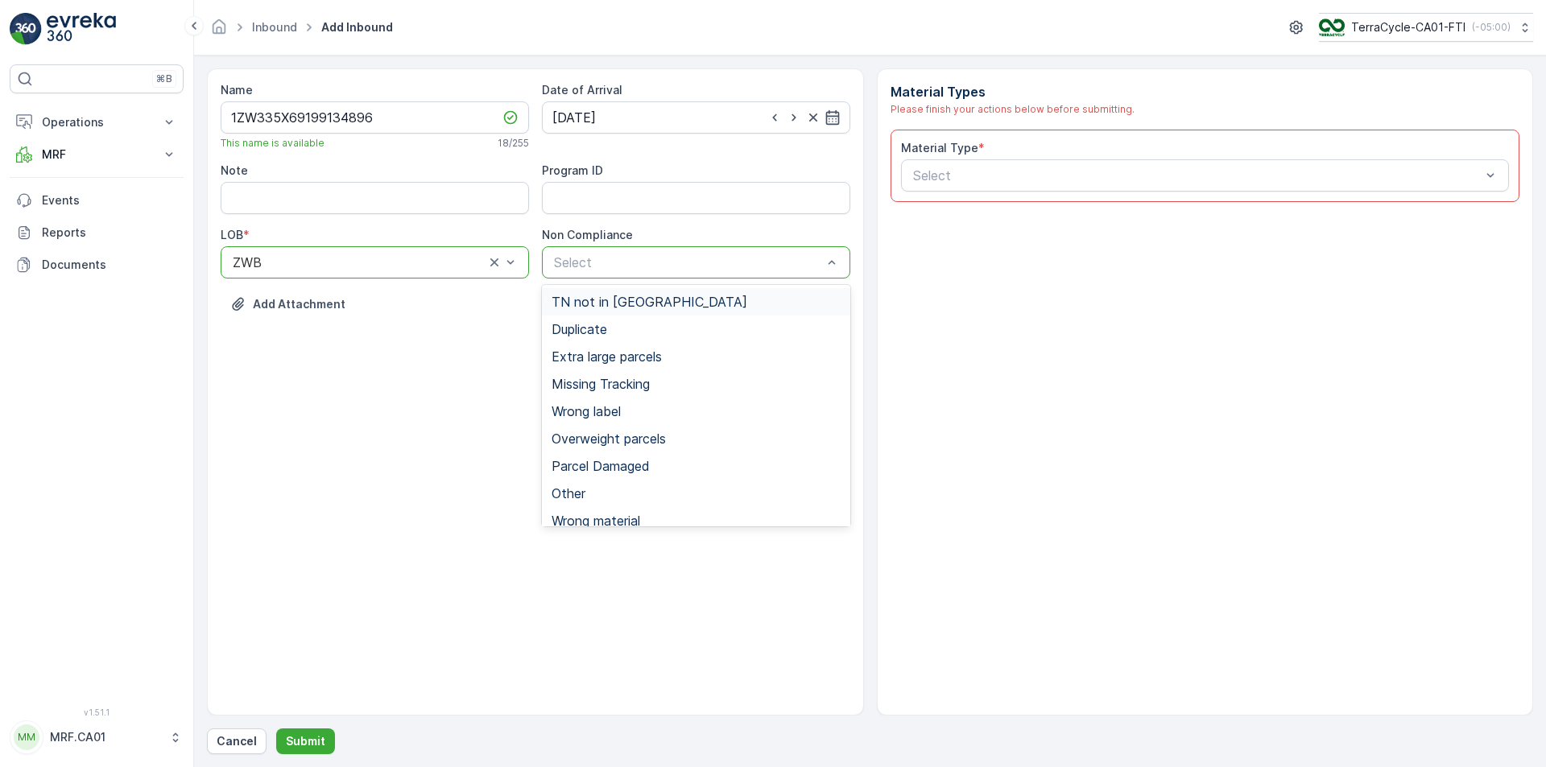
click at [673, 305] on div "TN not in [GEOGRAPHIC_DATA]" at bounding box center [696, 302] width 289 height 14
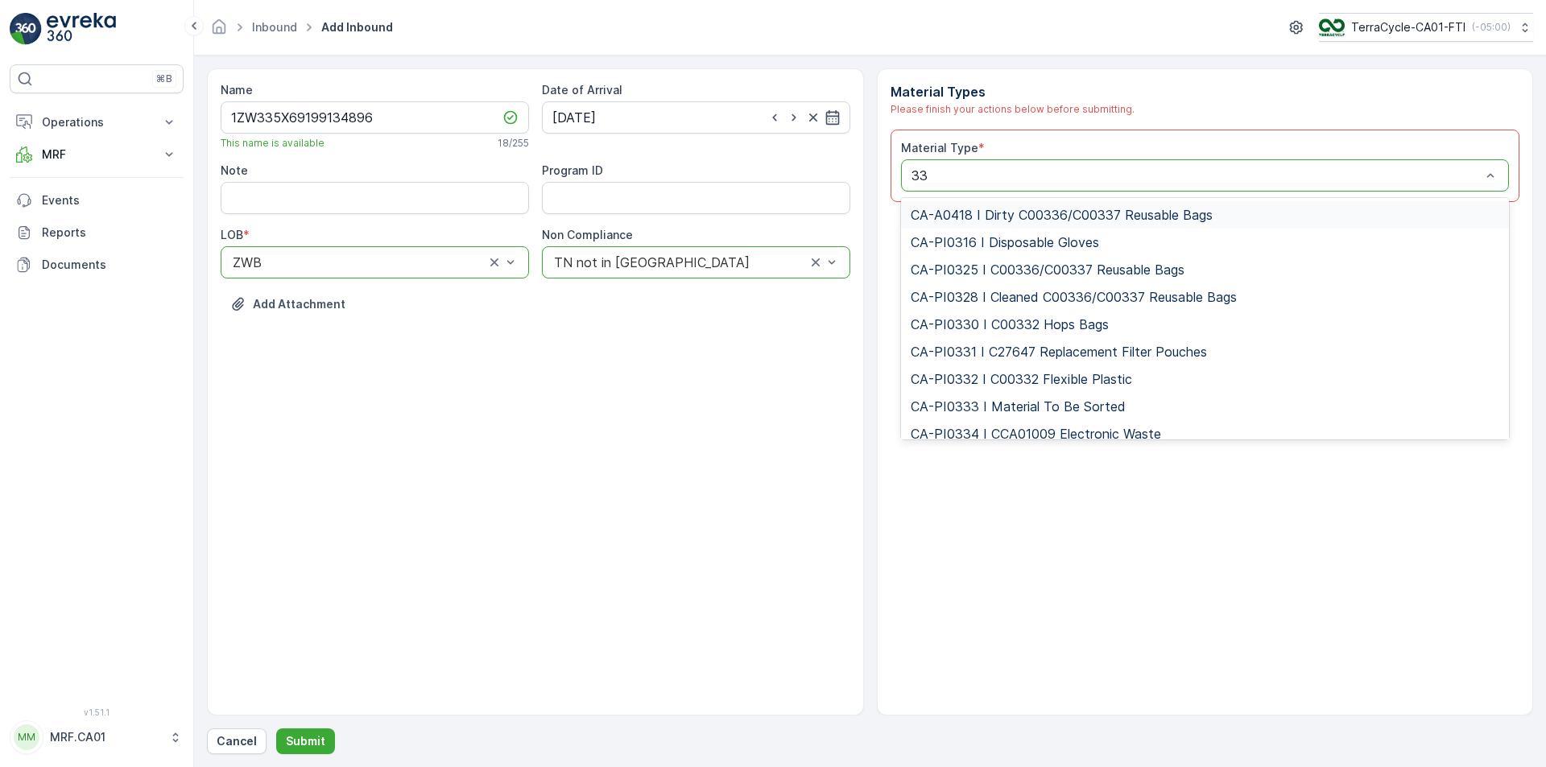
type input "333"
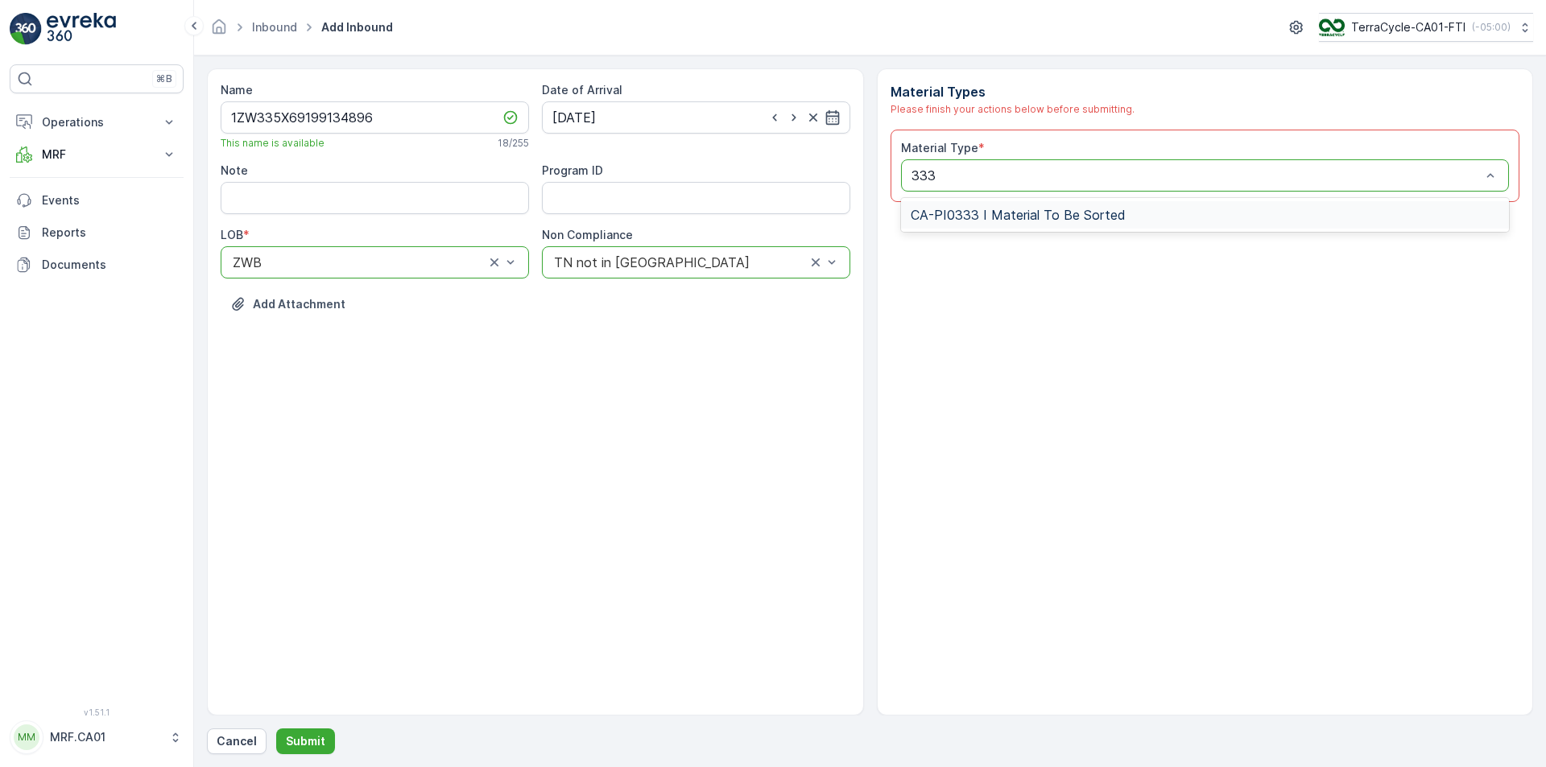
click at [977, 215] on span "CA-PI0333 I Material To Be Sorted" at bounding box center [1018, 215] width 215 height 14
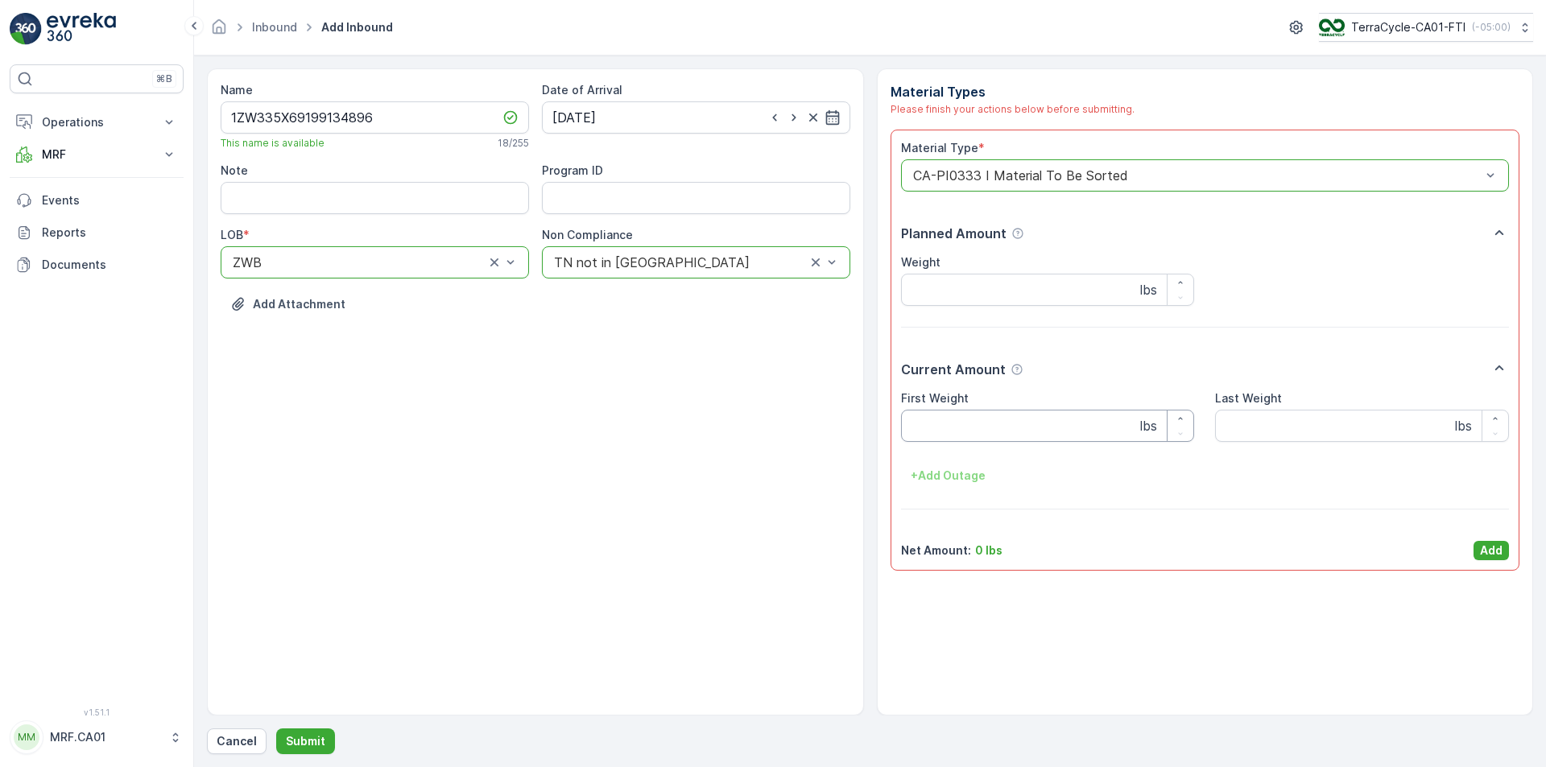
click at [1002, 430] on Weight "First Weight" at bounding box center [1048, 426] width 294 height 32
type Weight "43"
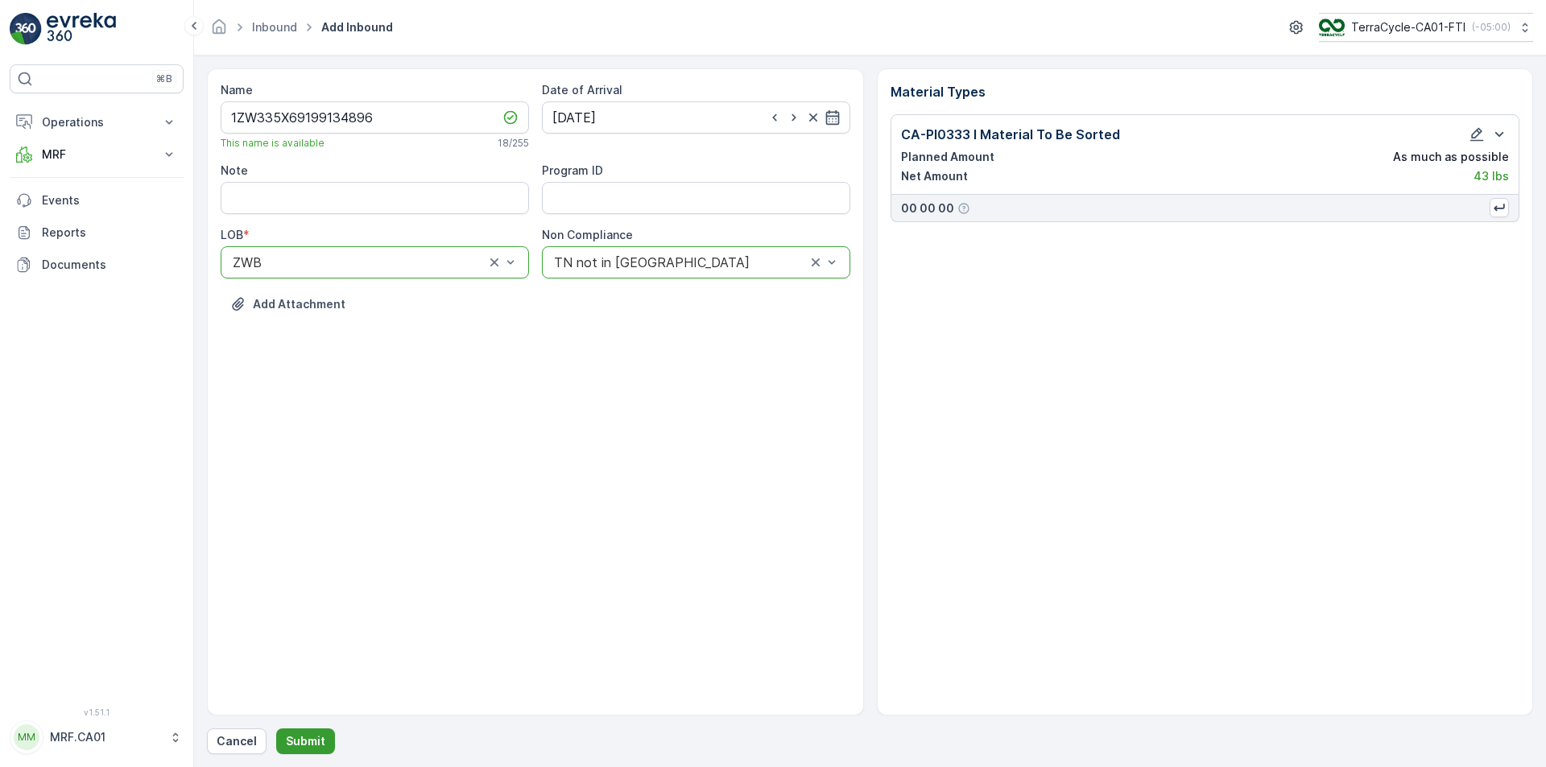
click at [303, 729] on button "Submit" at bounding box center [305, 742] width 59 height 26
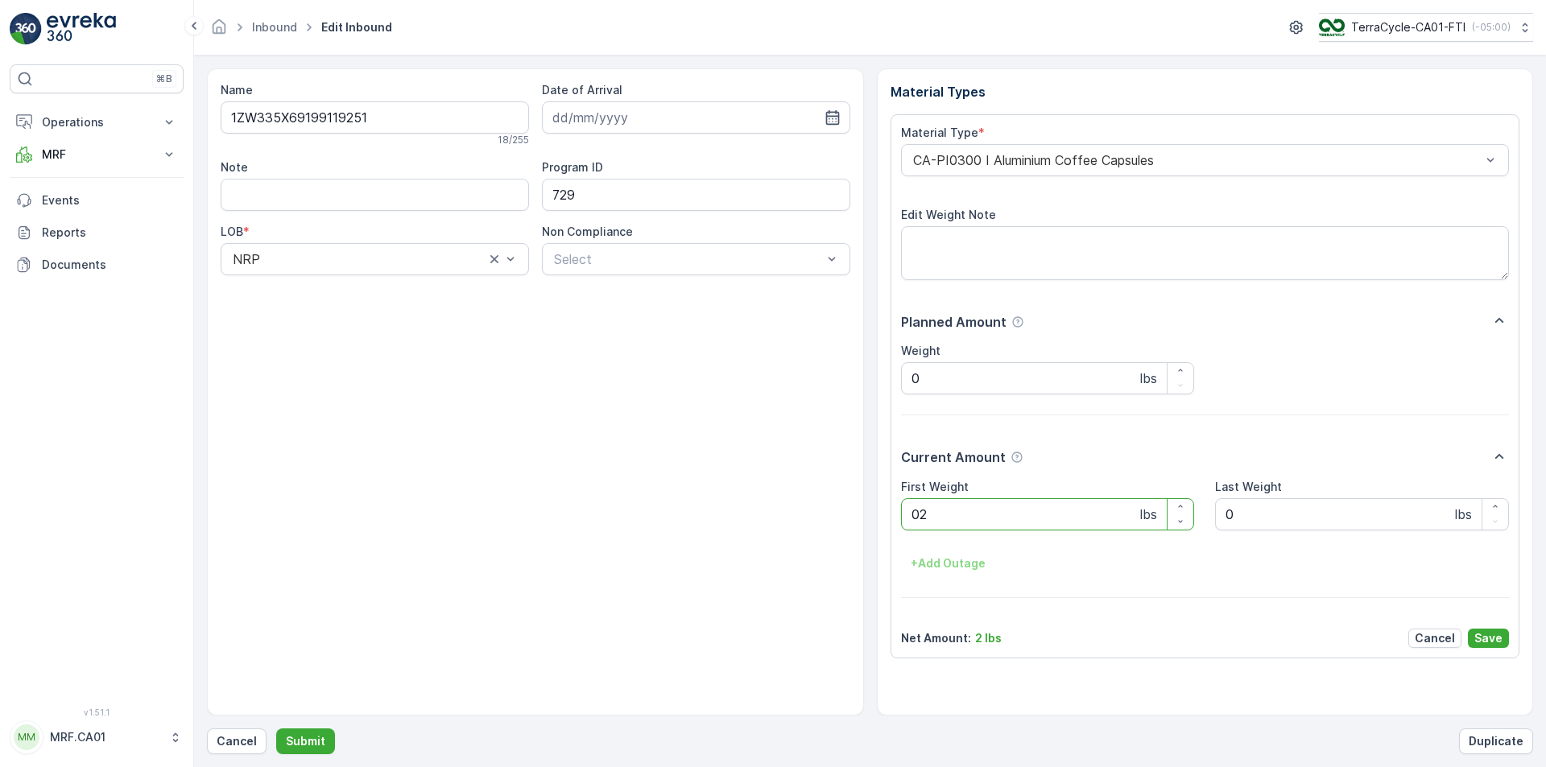
type Weight "029"
click at [276, 729] on button "Submit" at bounding box center [305, 742] width 59 height 26
type Weight "025"
click at [276, 729] on button "Submit" at bounding box center [305, 742] width 59 height 26
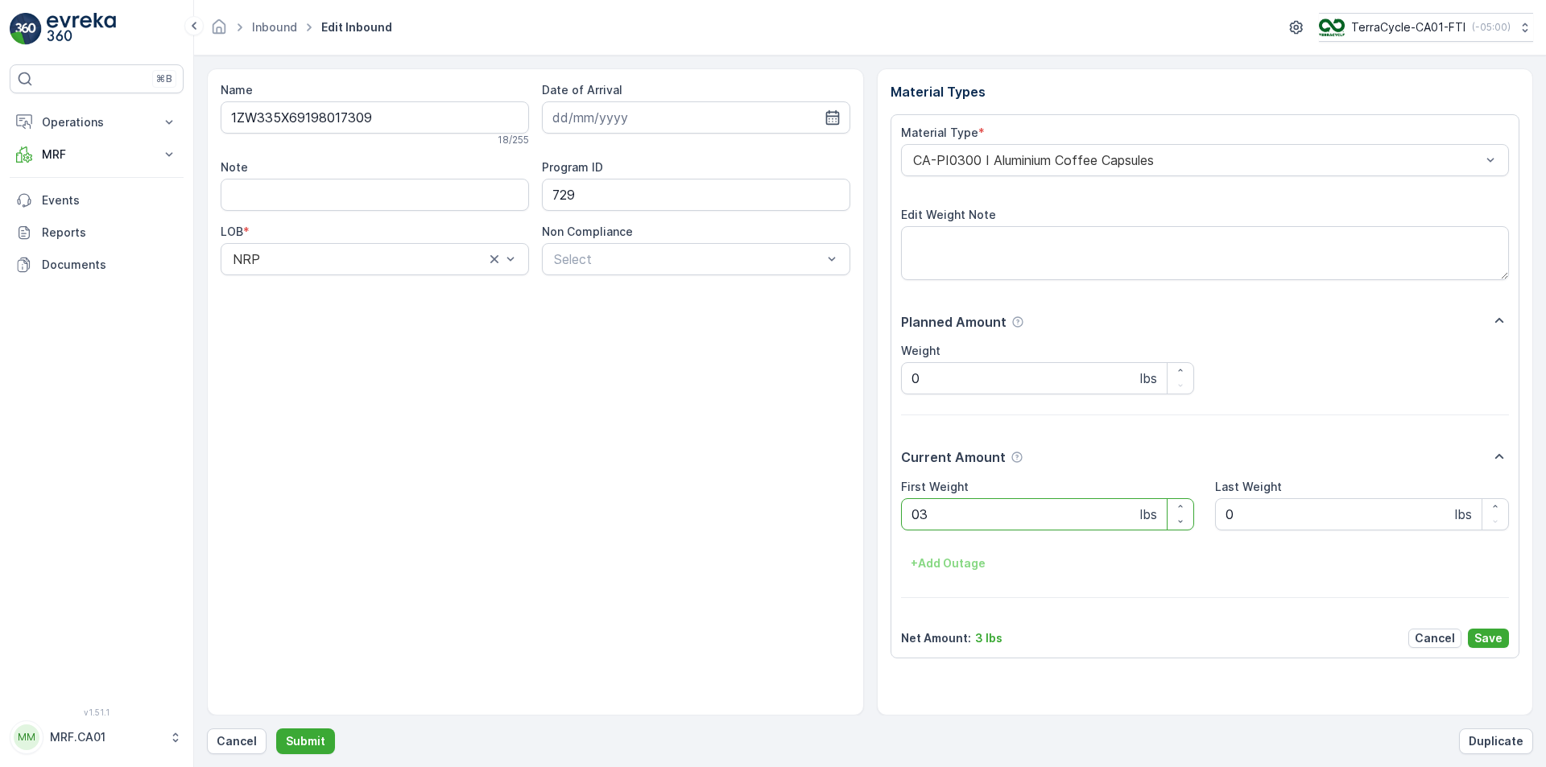
type Weight "030"
click at [276, 729] on button "Submit" at bounding box center [305, 742] width 59 height 26
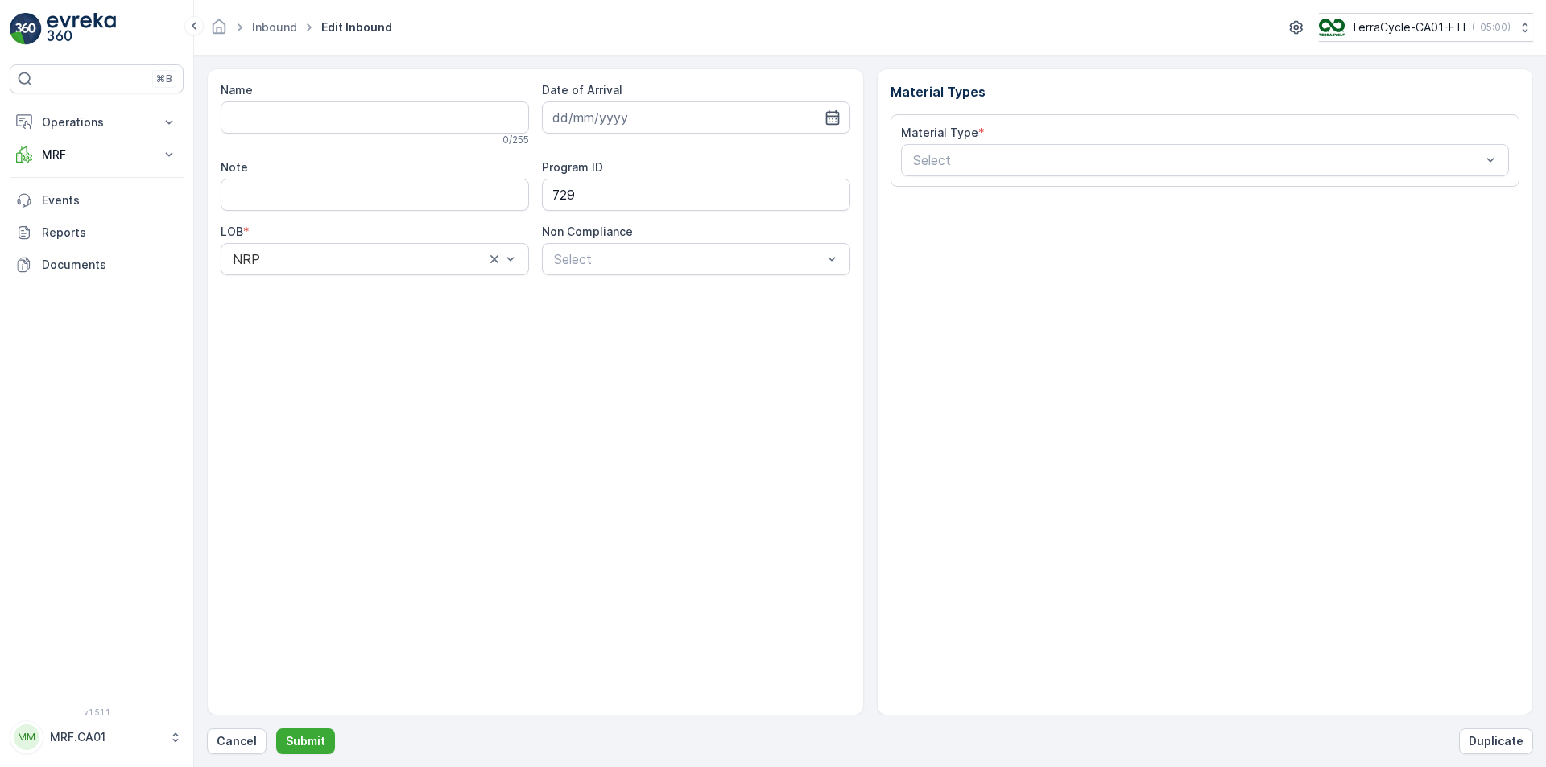
type input "1ZW335X69194498780"
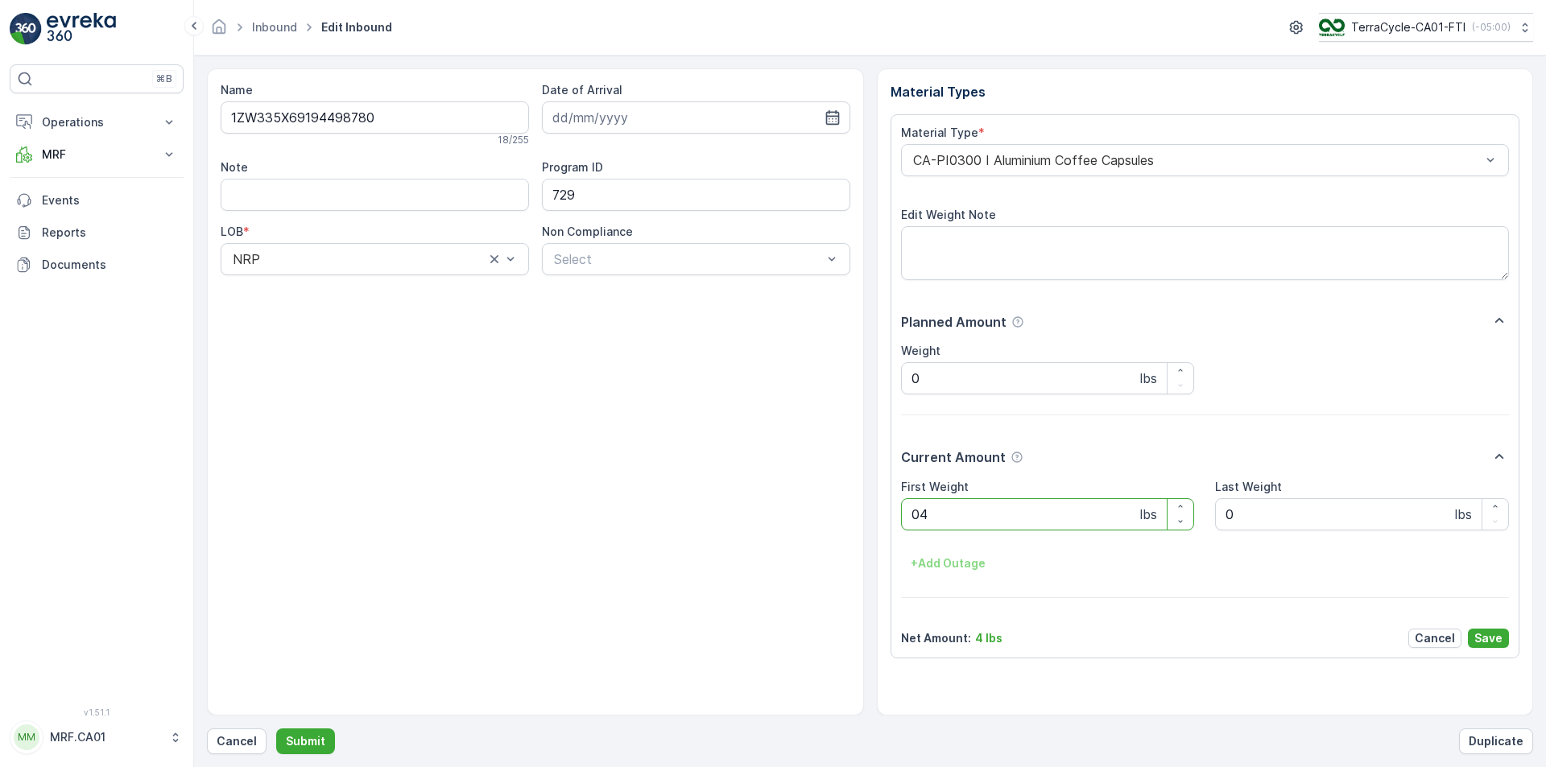
type Weight "041"
click at [276, 729] on button "Submit" at bounding box center [305, 742] width 59 height 26
type Weight "015"
click at [276, 729] on button "Submit" at bounding box center [305, 742] width 59 height 26
type Weight "042"
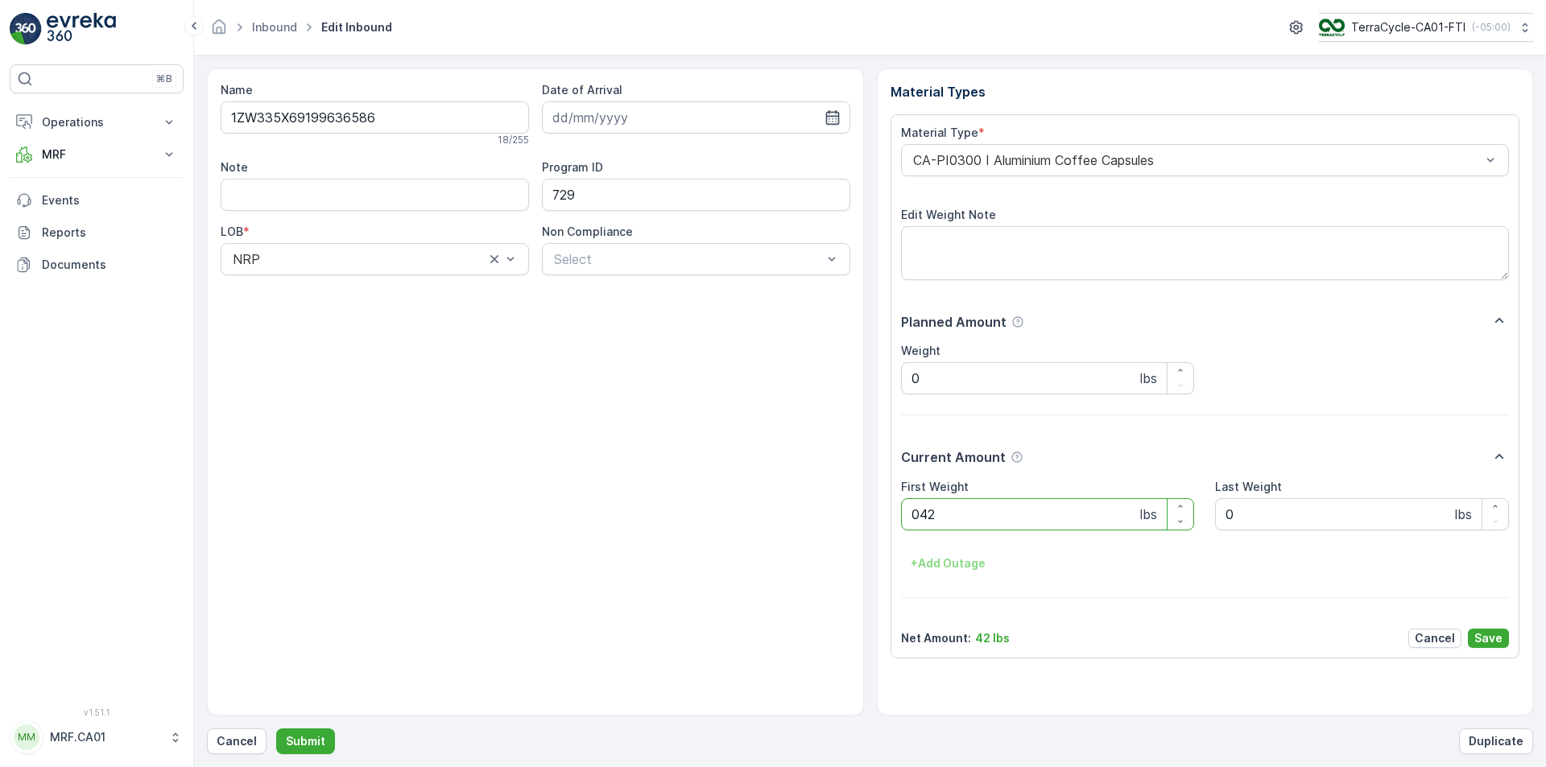
click at [276, 729] on button "Submit" at bounding box center [305, 742] width 59 height 26
type Weight "034"
click at [276, 729] on button "Submit" at bounding box center [305, 742] width 59 height 26
type Weight "034"
click at [276, 729] on button "Submit" at bounding box center [305, 742] width 59 height 26
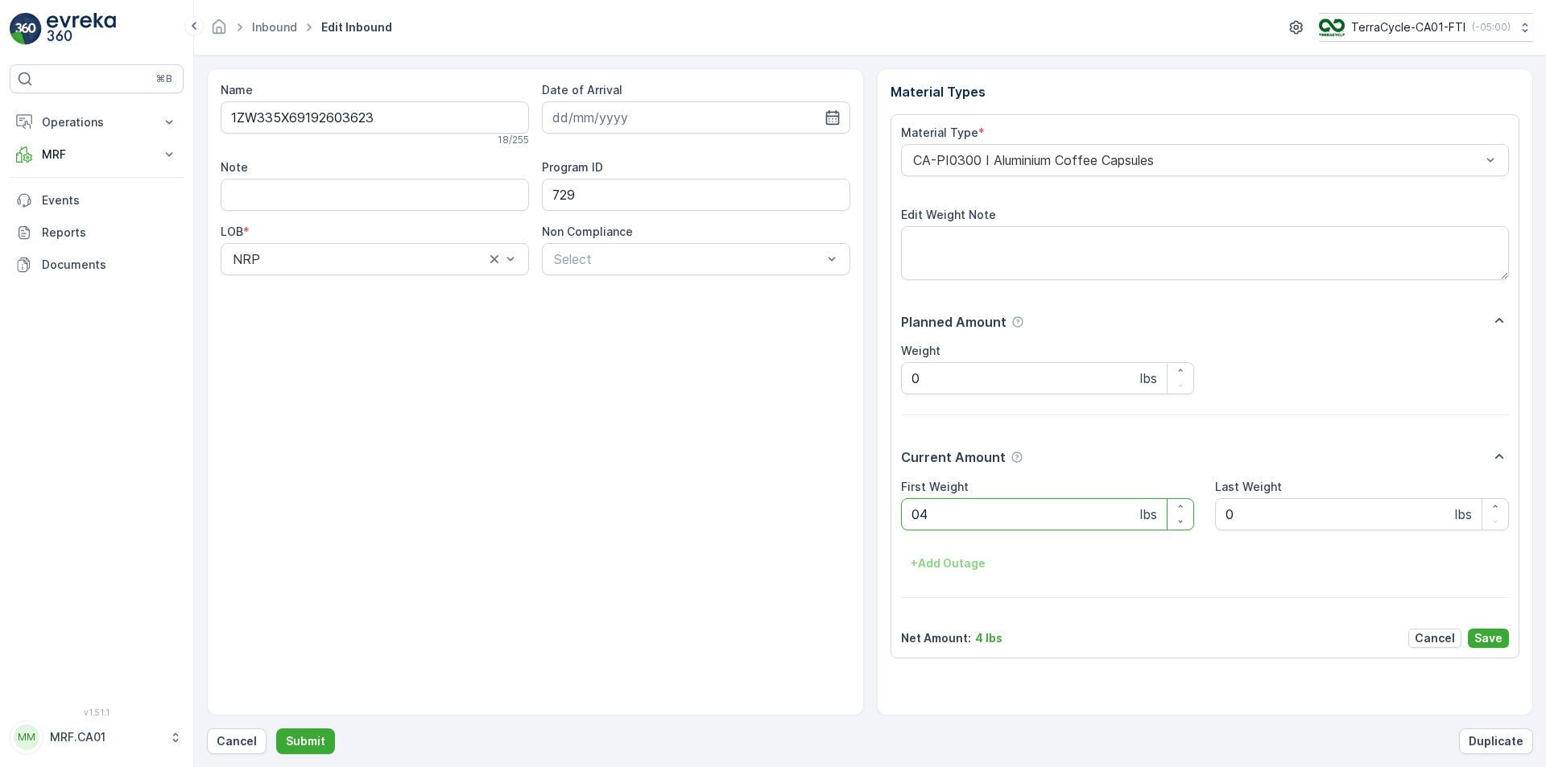
type Weight "042"
click at [276, 729] on button "Submit" at bounding box center [305, 742] width 59 height 26
type Weight "057"
click at [276, 729] on button "Submit" at bounding box center [305, 742] width 59 height 26
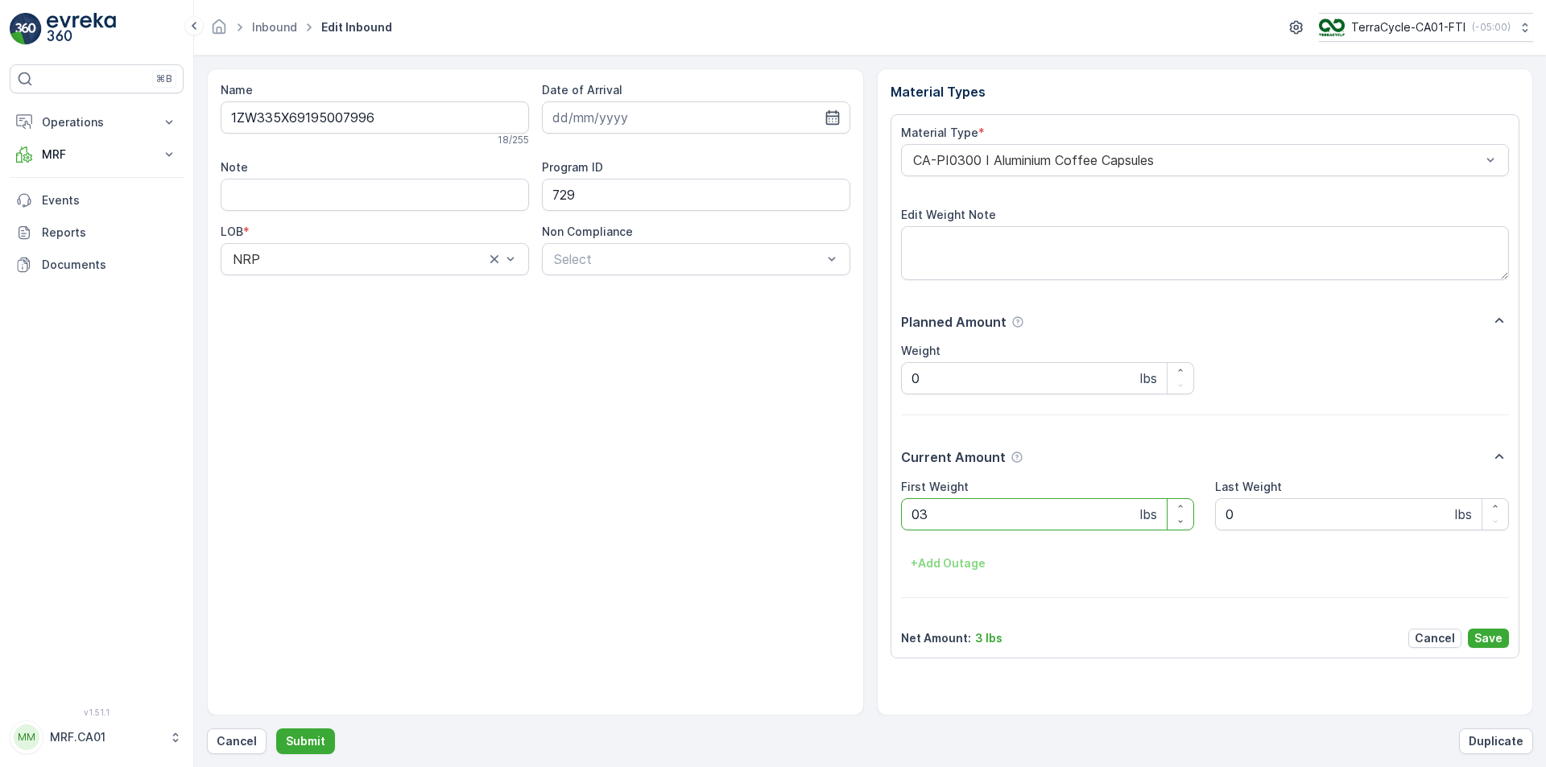
type Weight "039"
click at [276, 729] on button "Submit" at bounding box center [305, 742] width 59 height 26
type Weight "051"
click at [276, 729] on button "Submit" at bounding box center [305, 742] width 59 height 26
type Weight "039"
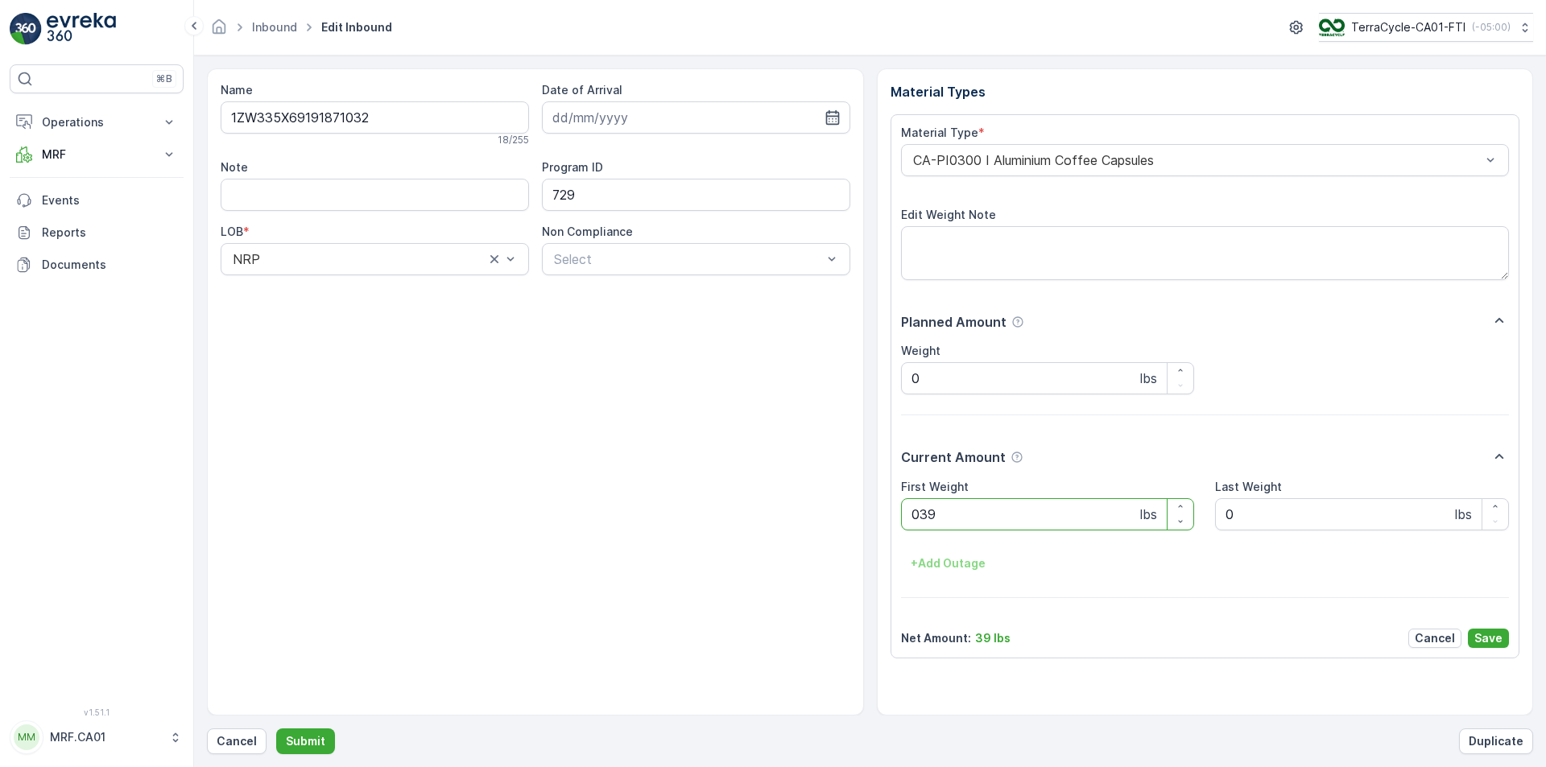
click at [276, 729] on button "Submit" at bounding box center [305, 742] width 59 height 26
type Weight "041"
click at [276, 729] on button "Submit" at bounding box center [305, 742] width 59 height 26
type Weight "039"
click at [276, 729] on button "Submit" at bounding box center [305, 742] width 59 height 26
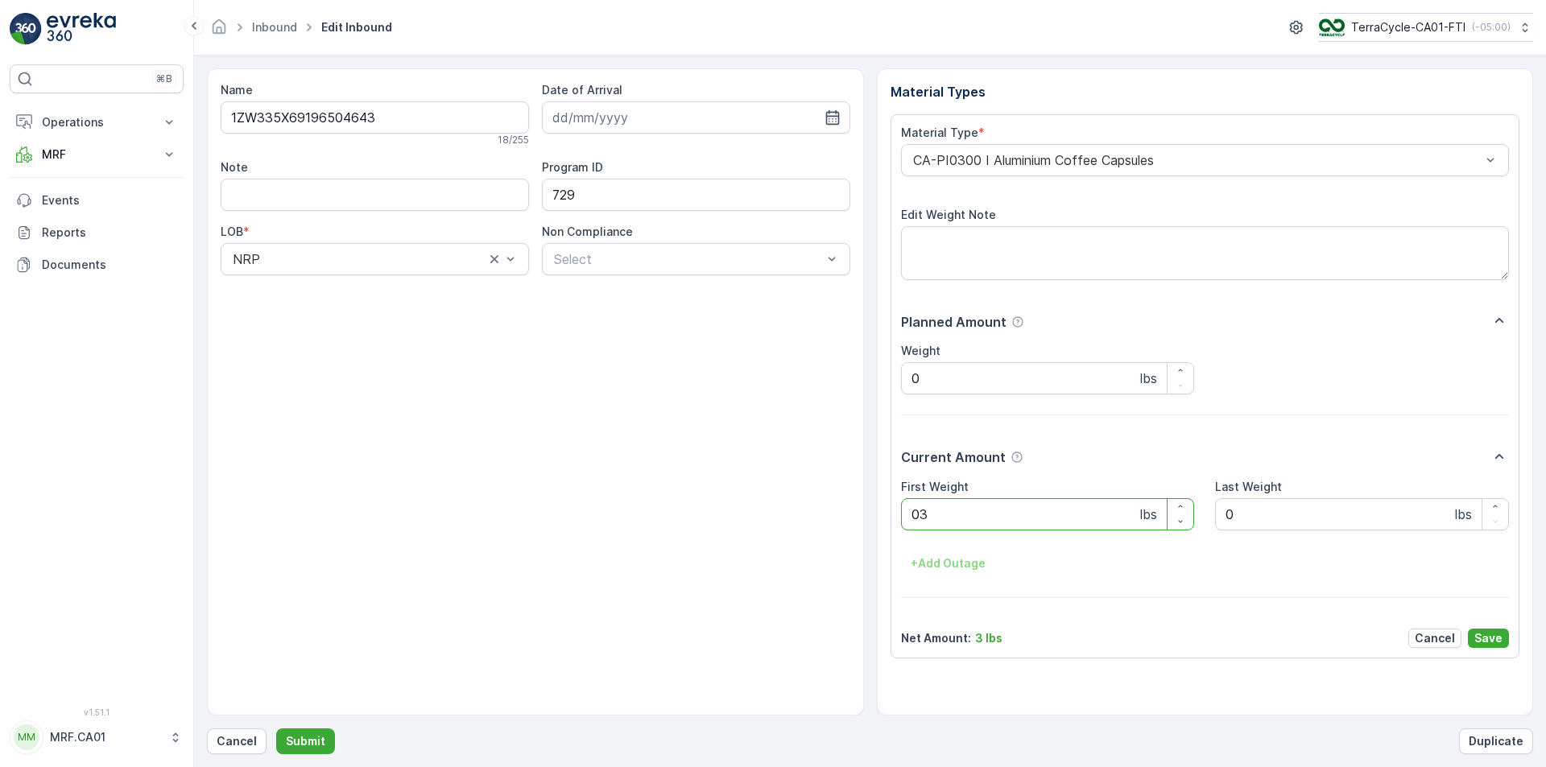
type Weight "037"
click at [276, 729] on button "Submit" at bounding box center [305, 742] width 59 height 26
type Weight "037"
click at [276, 729] on button "Submit" at bounding box center [305, 742] width 59 height 26
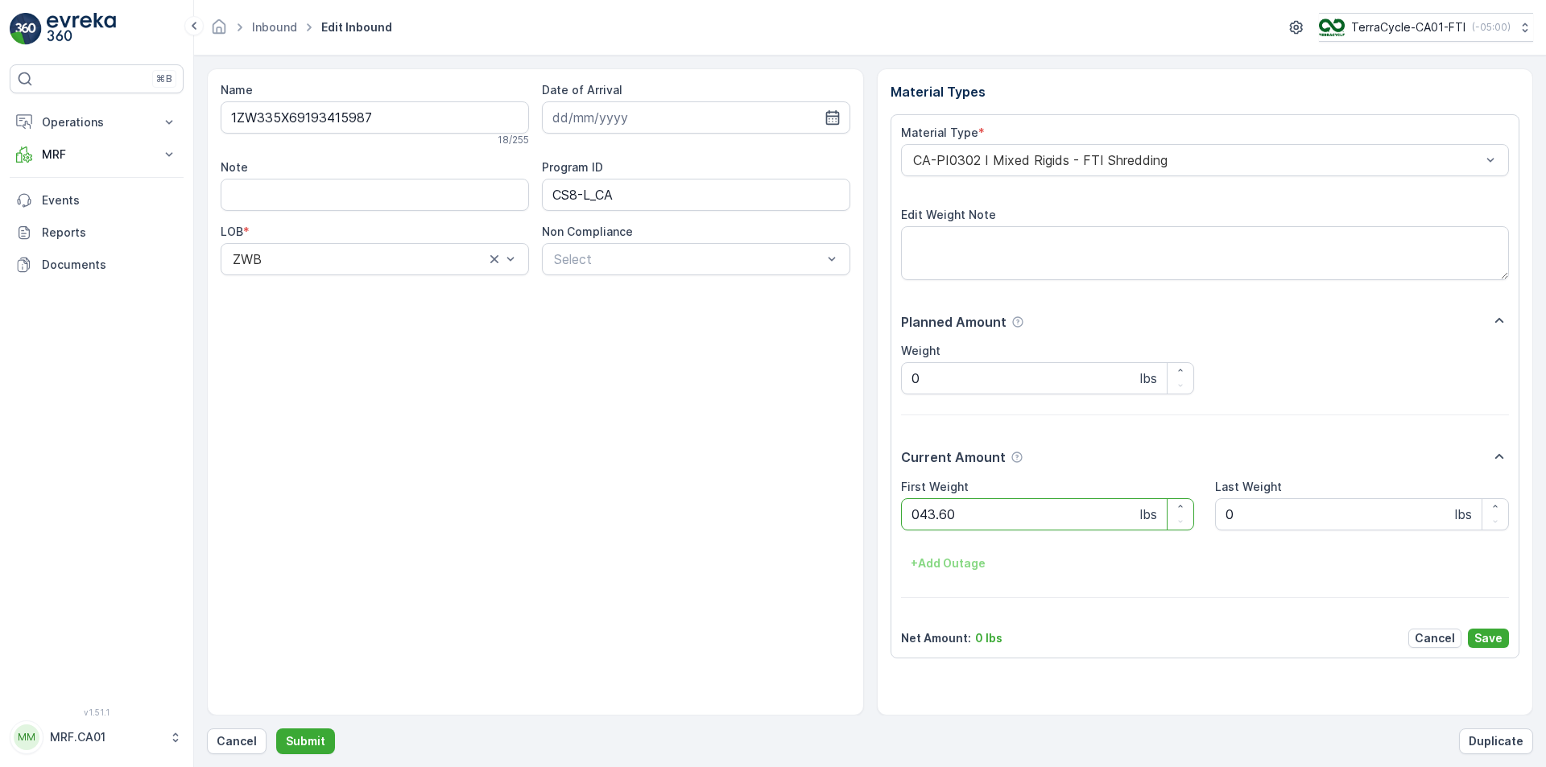
click at [276, 729] on button "Submit" at bounding box center [305, 742] width 59 height 26
type Weight "033"
click at [276, 729] on button "Submit" at bounding box center [305, 742] width 59 height 26
type Weight "034"
click at [276, 729] on button "Submit" at bounding box center [305, 742] width 59 height 26
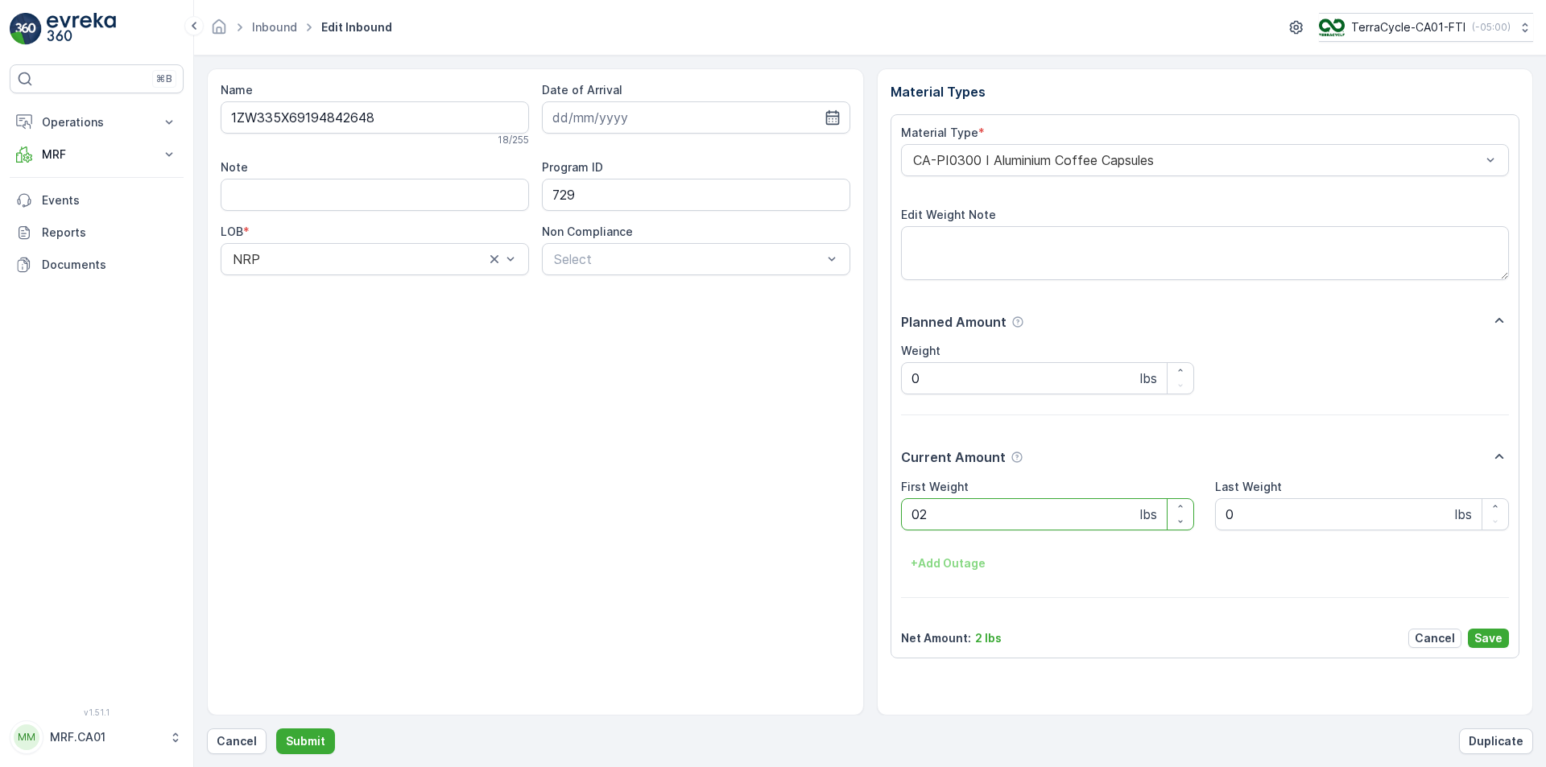
type Weight "029"
click at [276, 729] on button "Submit" at bounding box center [305, 742] width 59 height 26
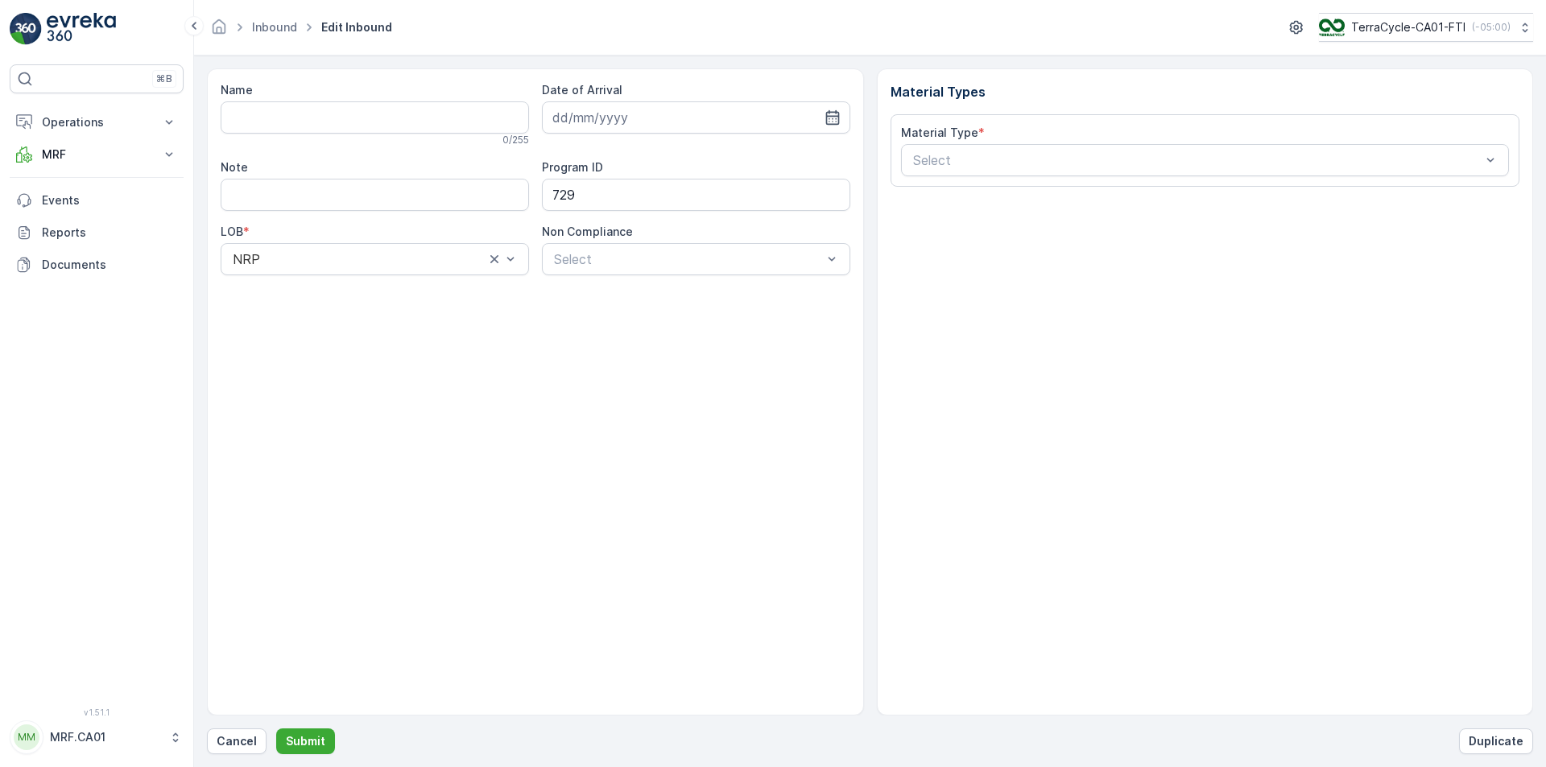
type input "1ZW335X69197029021"
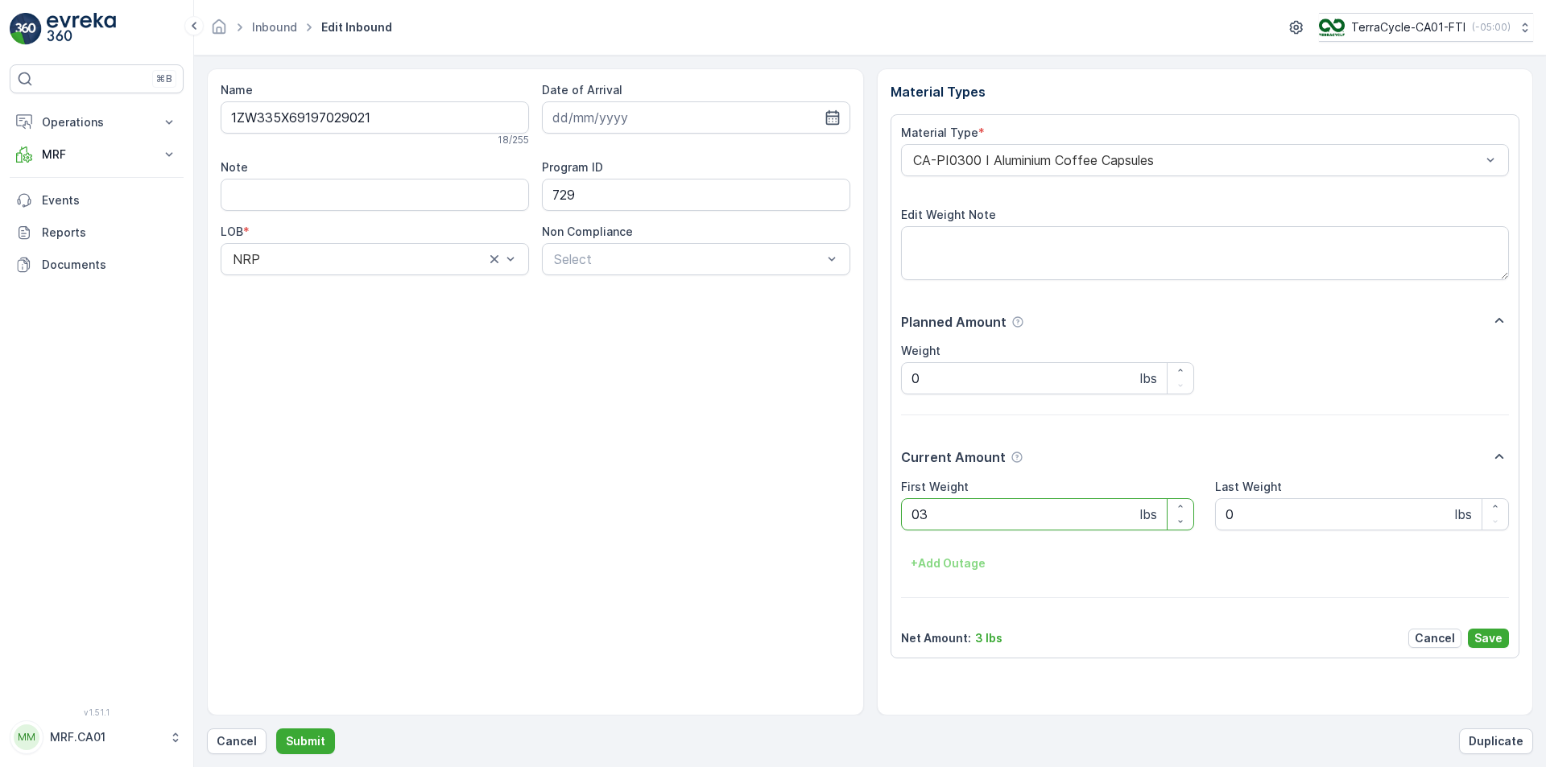
type Weight "035"
click at [276, 729] on button "Submit" at bounding box center [305, 742] width 59 height 26
type Weight "032"
click at [276, 729] on button "Submit" at bounding box center [305, 742] width 59 height 26
type Weight "039"
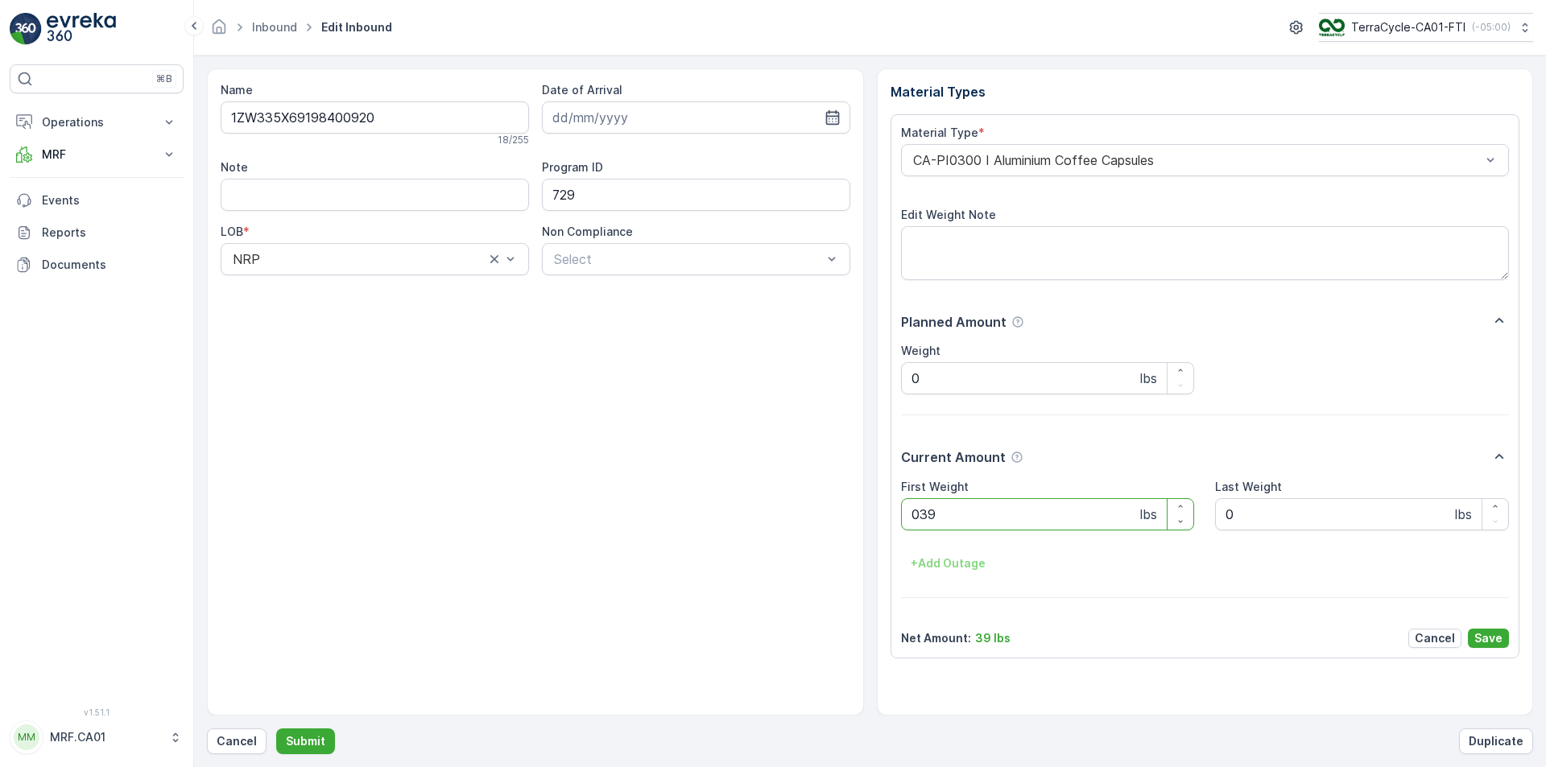
click at [276, 729] on button "Submit" at bounding box center [305, 742] width 59 height 26
type Weight "030"
click at [276, 729] on button "Submit" at bounding box center [305, 742] width 59 height 26
type Weight "038"
click at [276, 729] on button "Submit" at bounding box center [305, 742] width 59 height 26
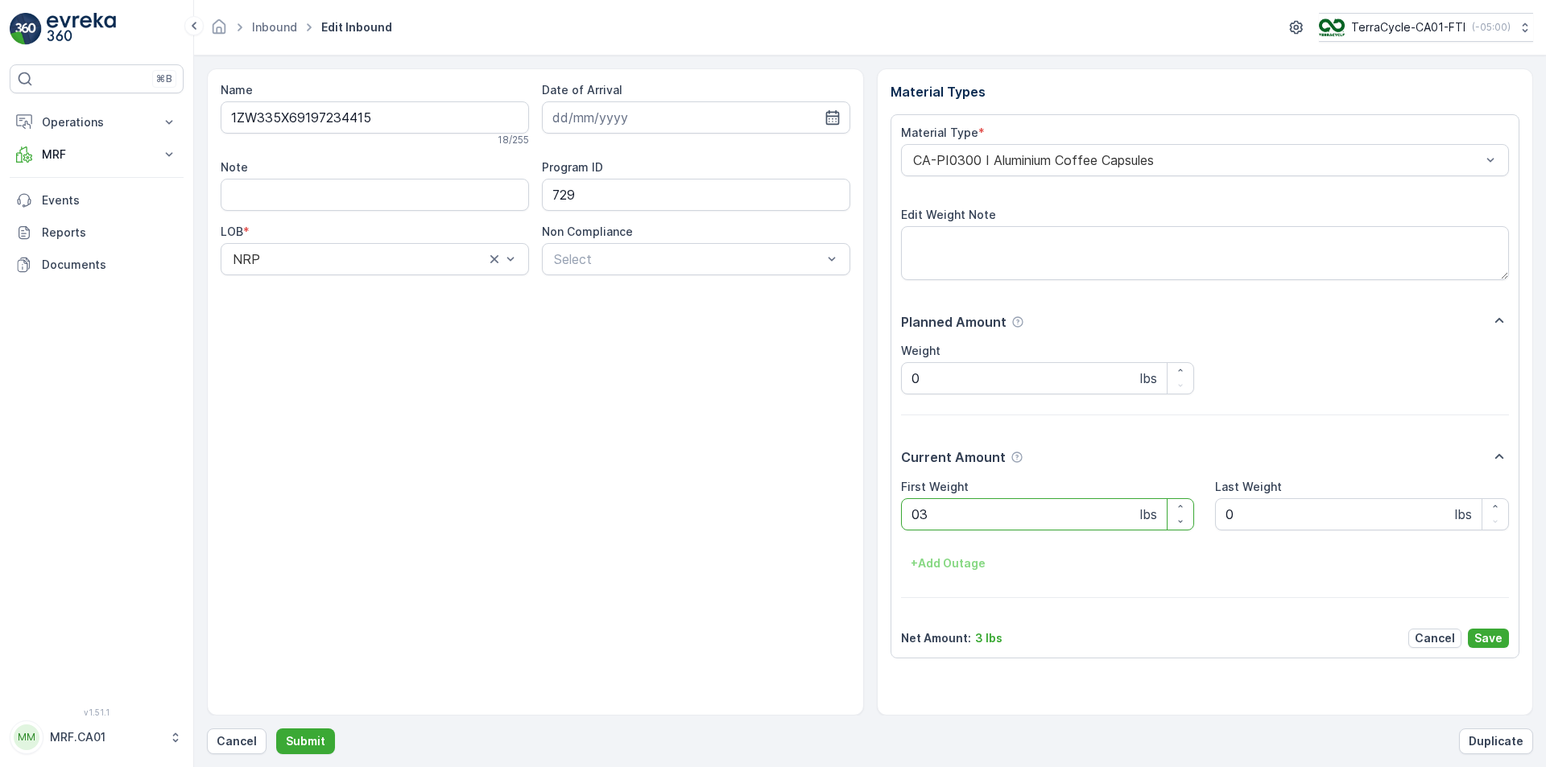
type Weight "033"
click at [276, 729] on button "Submit" at bounding box center [305, 742] width 59 height 26
type Weight "036"
click at [276, 729] on button "Submit" at bounding box center [305, 742] width 59 height 26
type Weight "031"
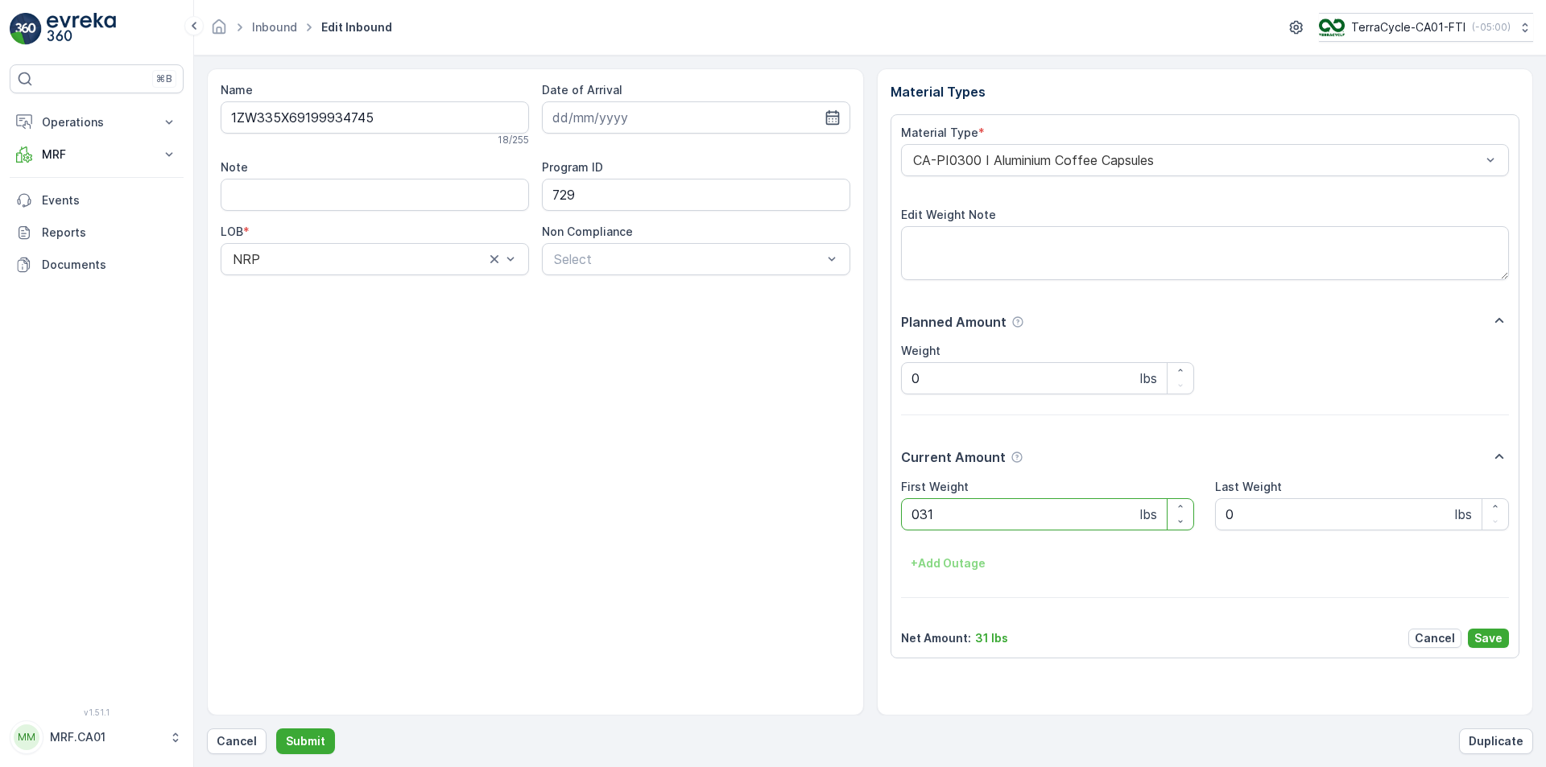
click at [276, 729] on button "Submit" at bounding box center [305, 742] width 59 height 26
type Weight "034"
click at [276, 729] on button "Submit" at bounding box center [305, 742] width 59 height 26
type Weight "034"
click at [276, 729] on button "Submit" at bounding box center [305, 742] width 59 height 26
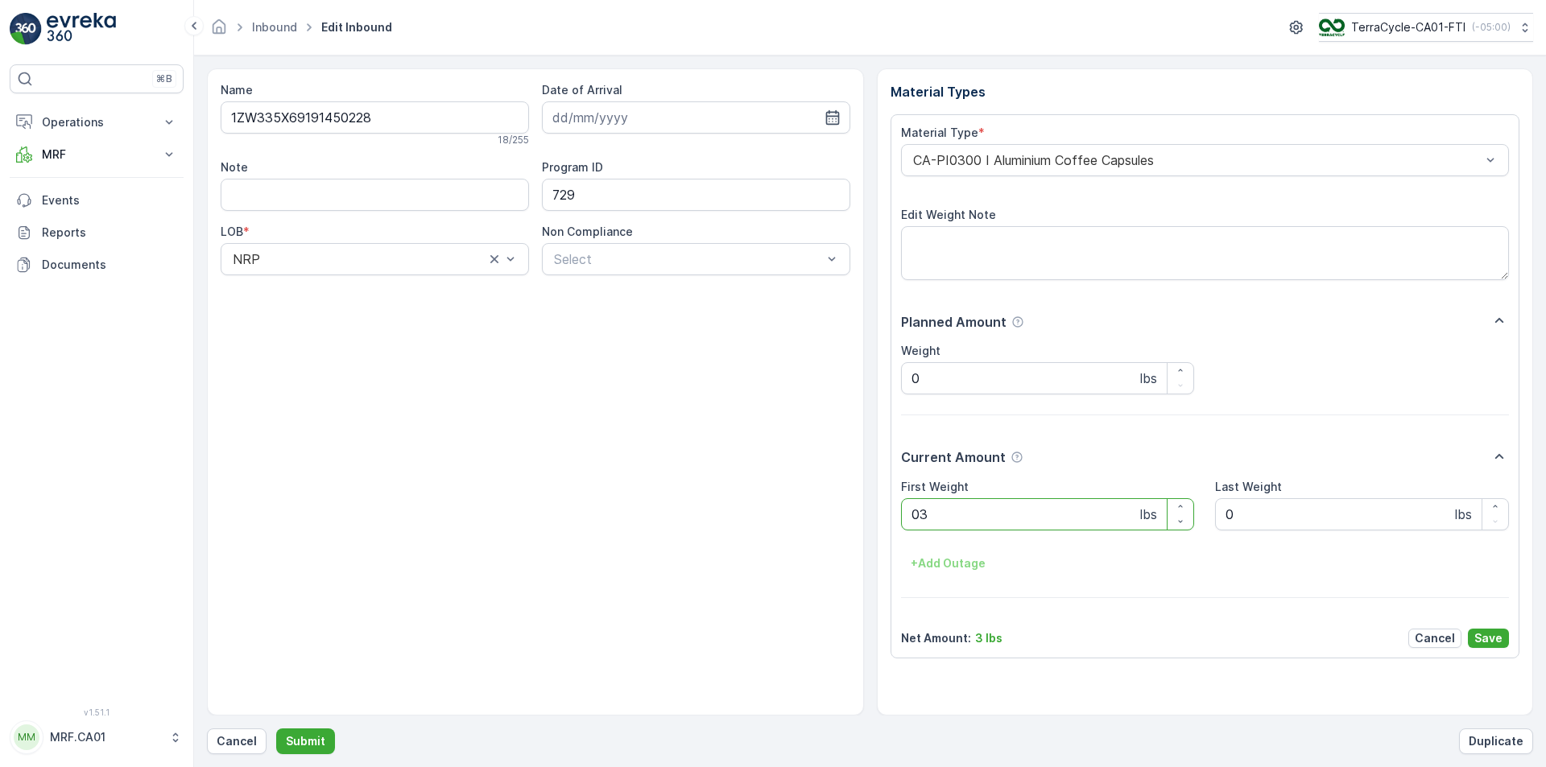
type Weight "033"
click at [276, 729] on button "Submit" at bounding box center [305, 742] width 59 height 26
type Weight "042"
click at [276, 729] on button "Submit" at bounding box center [305, 742] width 59 height 26
type Weight "028"
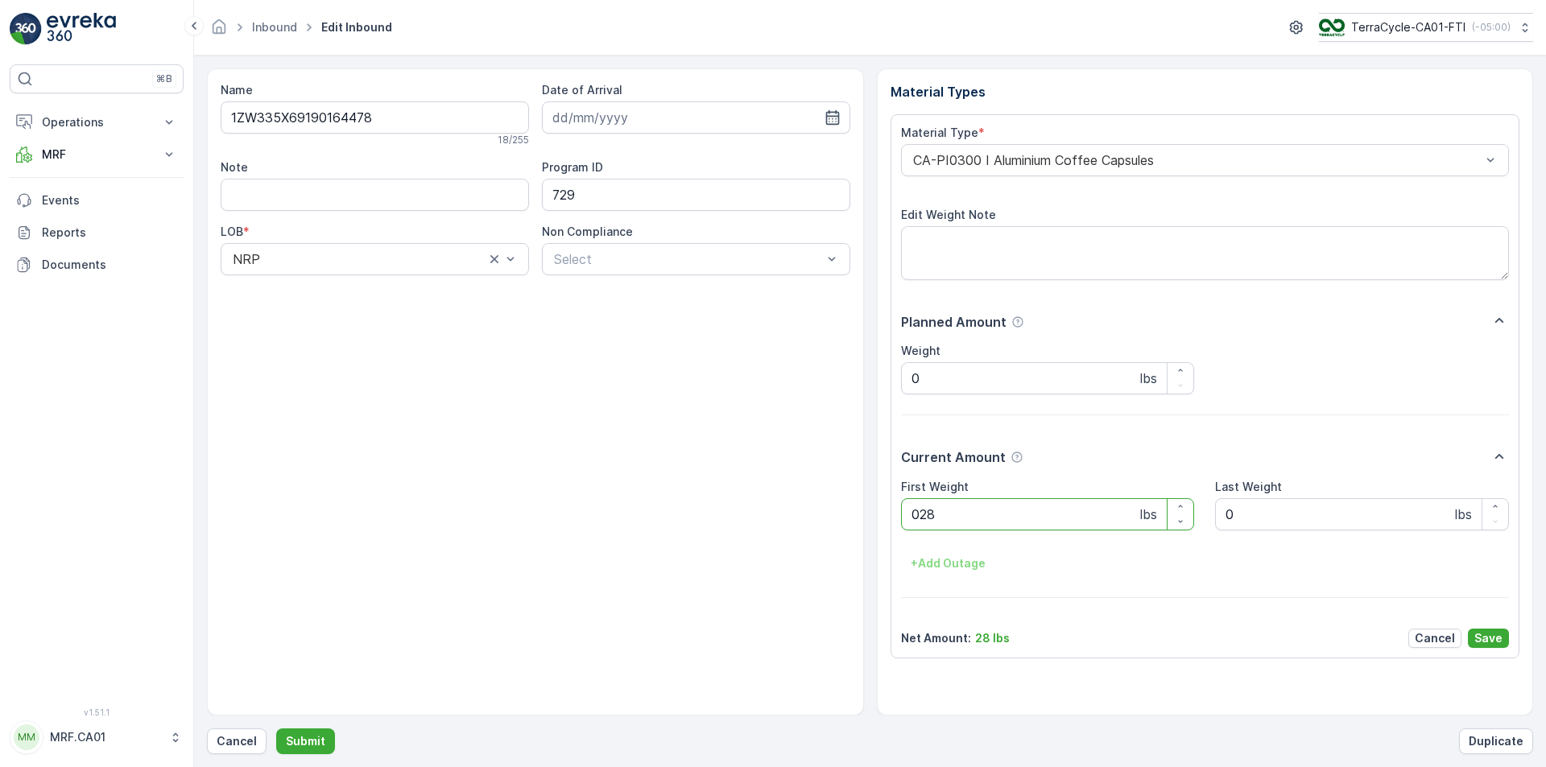
click at [276, 729] on button "Submit" at bounding box center [305, 742] width 59 height 26
type Weight "037"
click at [276, 729] on button "Submit" at bounding box center [305, 742] width 59 height 26
type Weight "030"
click at [276, 729] on button "Submit" at bounding box center [305, 742] width 59 height 26
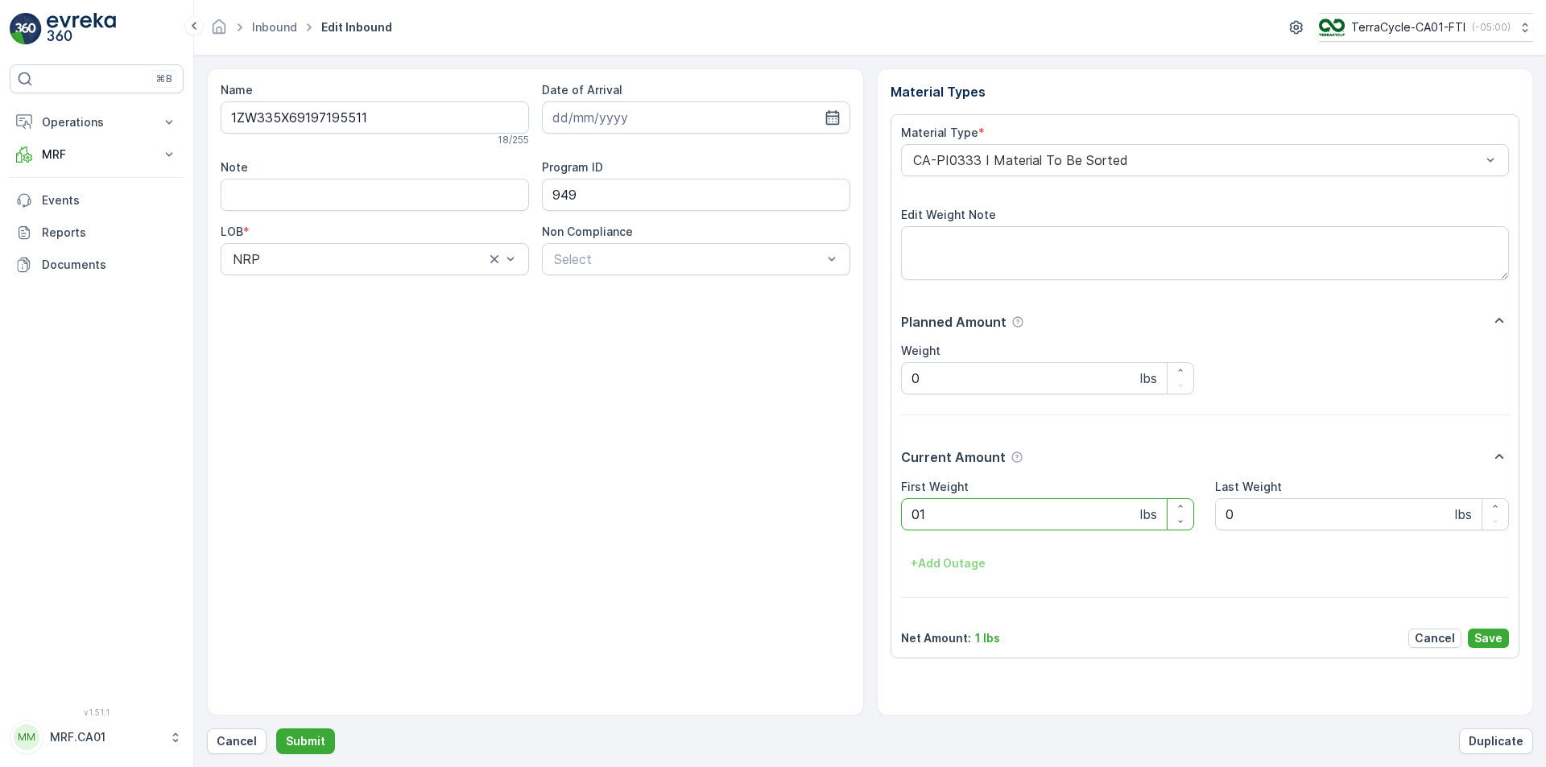
type Weight "014"
click at [276, 729] on button "Submit" at bounding box center [305, 742] width 59 height 26
type Weight "044"
click at [276, 729] on button "Submit" at bounding box center [305, 742] width 59 height 26
type Weight "056"
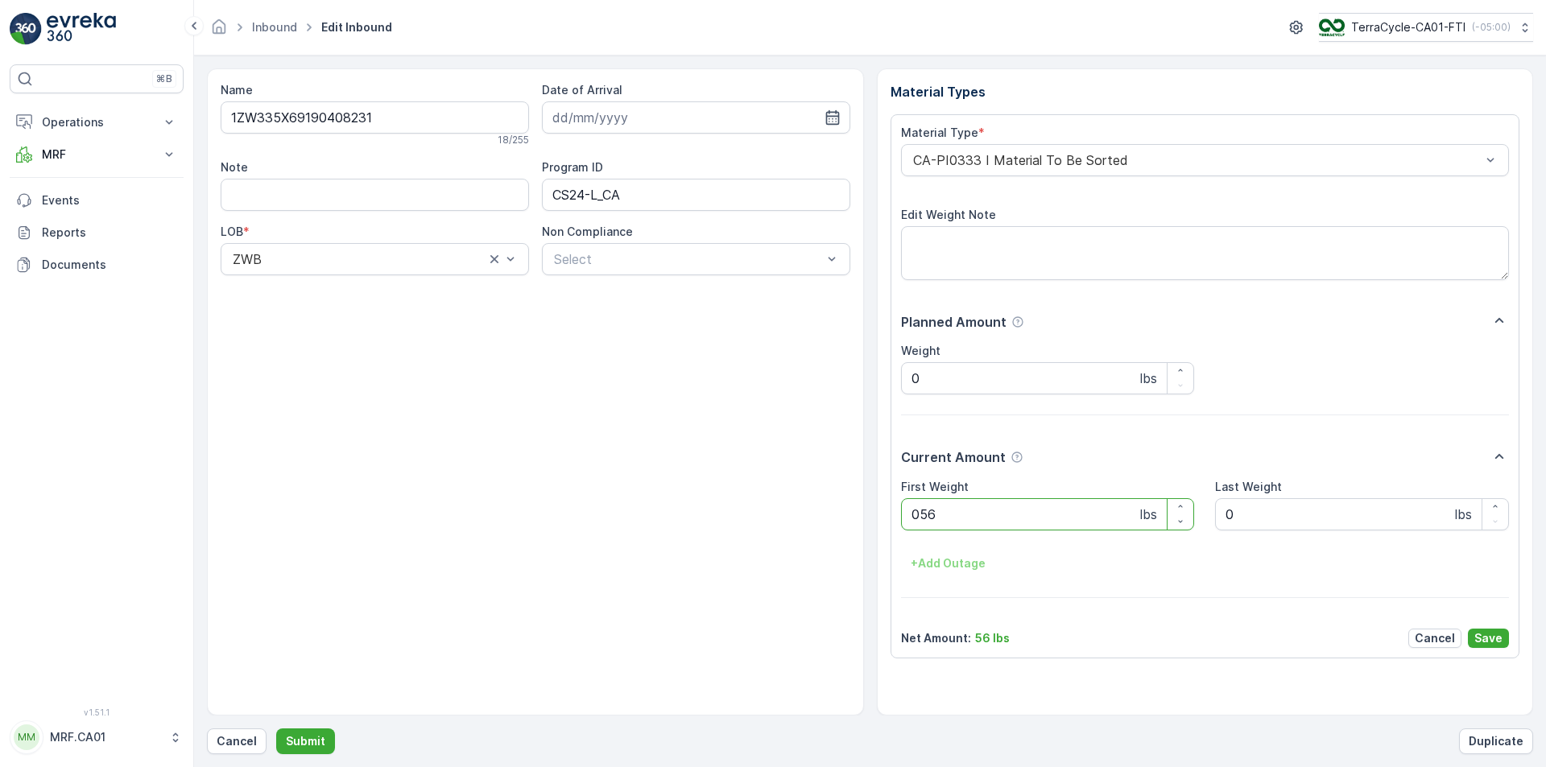
click at [276, 729] on button "Submit" at bounding box center [305, 742] width 59 height 26
type Weight "025"
click at [276, 729] on button "Submit" at bounding box center [305, 742] width 59 height 26
type Weight "052"
click at [276, 729] on button "Submit" at bounding box center [305, 742] width 59 height 26
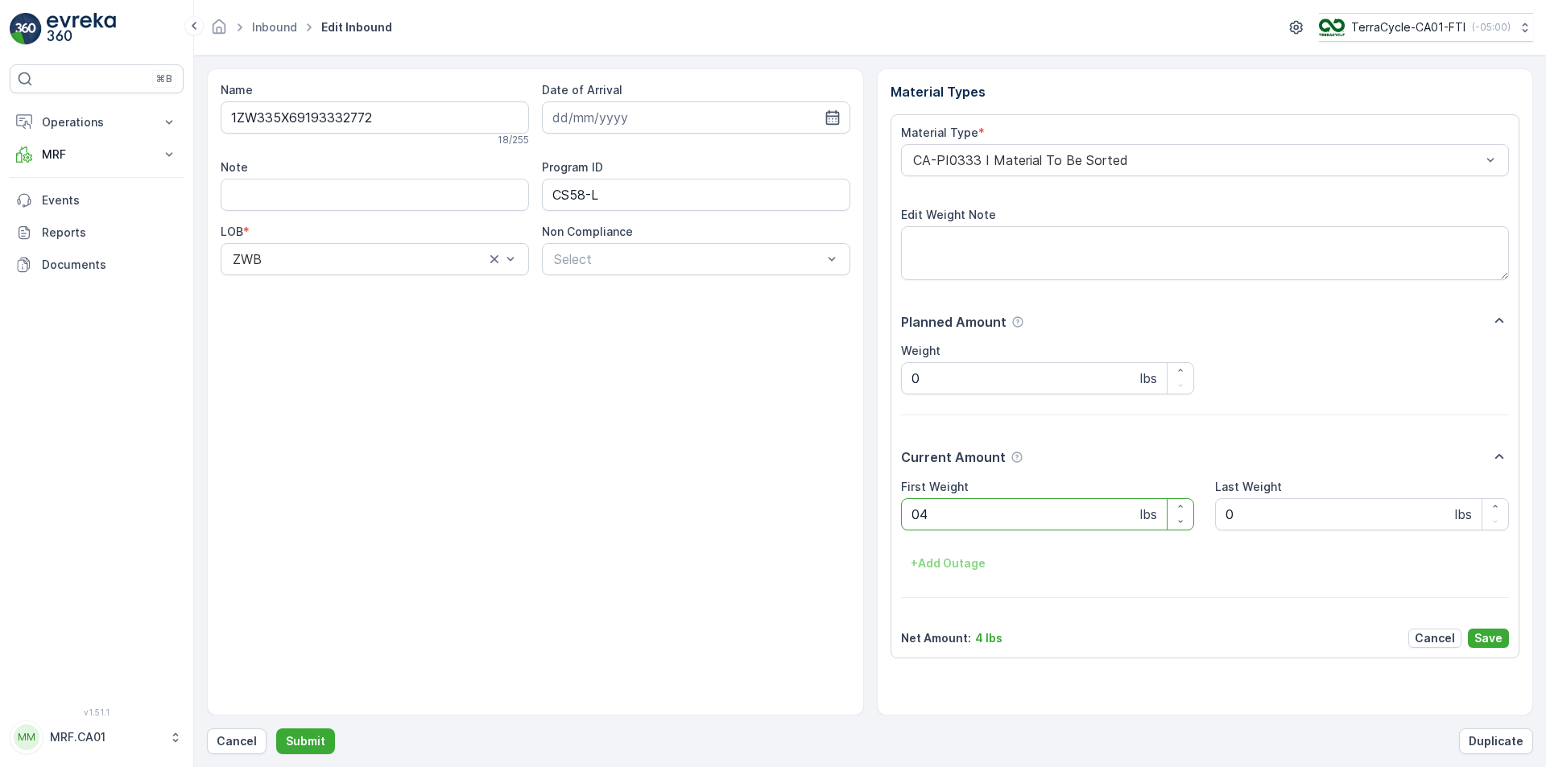
type Weight "048"
click at [276, 729] on button "Submit" at bounding box center [305, 742] width 59 height 26
type Weight "092"
click at [276, 729] on button "Submit" at bounding box center [305, 742] width 59 height 26
